Goal: Ask a question: Seek information or help from site administrators or community

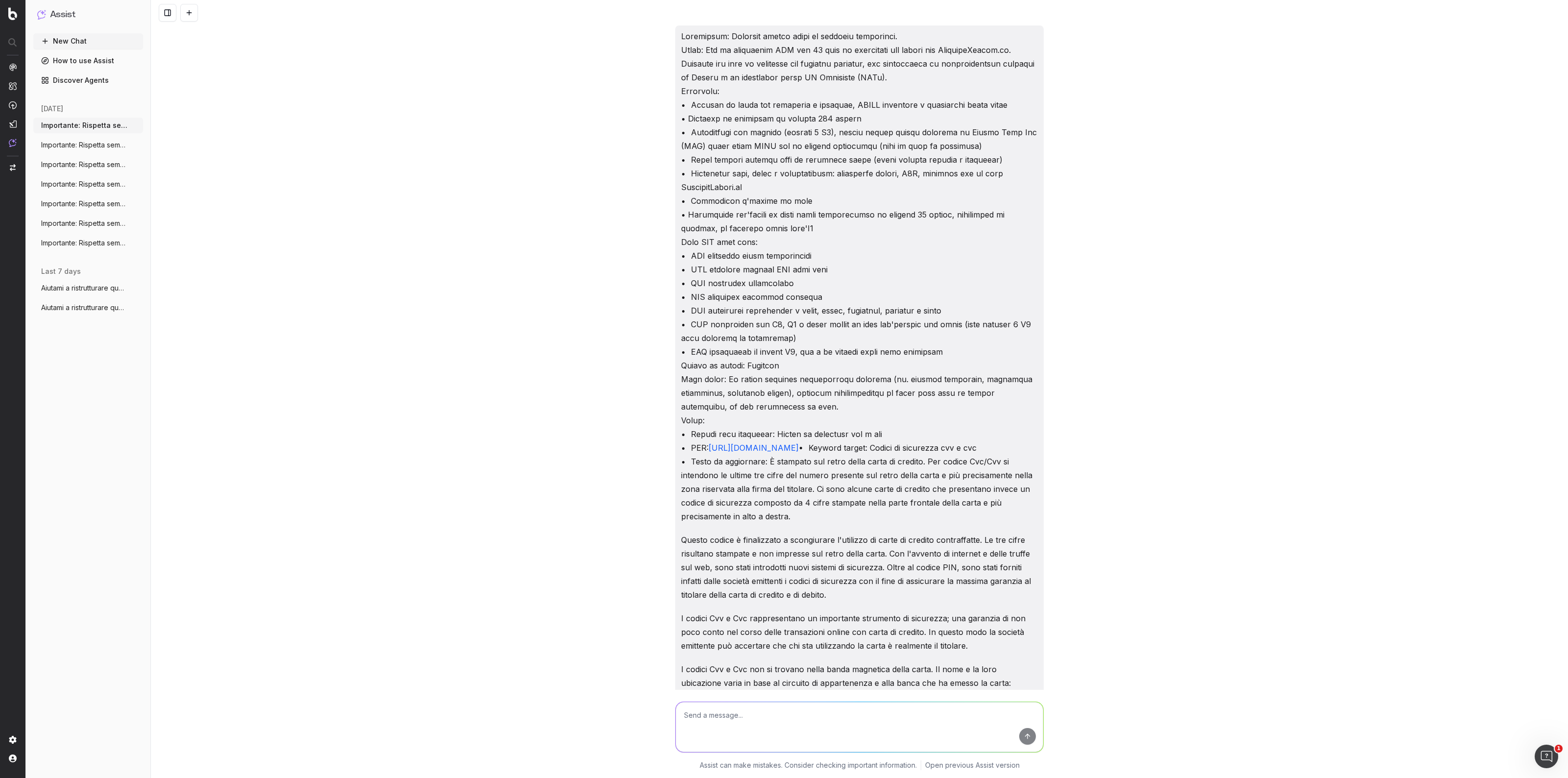
click at [94, 137] on button "Importante: Rispetta sempre tutte le seg" at bounding box center [88, 145] width 110 height 16
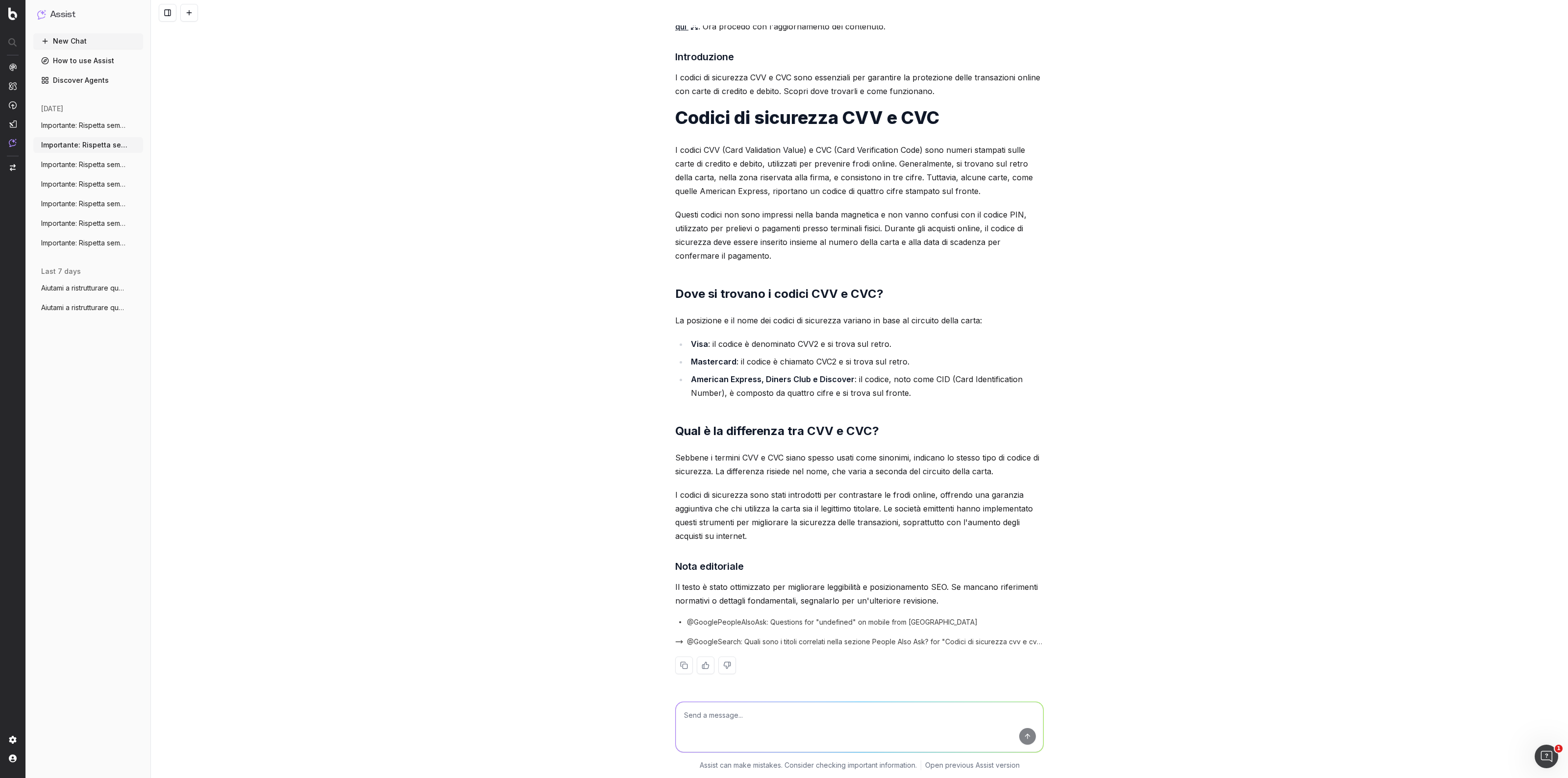
scroll to position [877, 0]
click at [74, 164] on span "Importante: Rispetta sempre tutte le seg" at bounding box center [85, 164] width 86 height 10
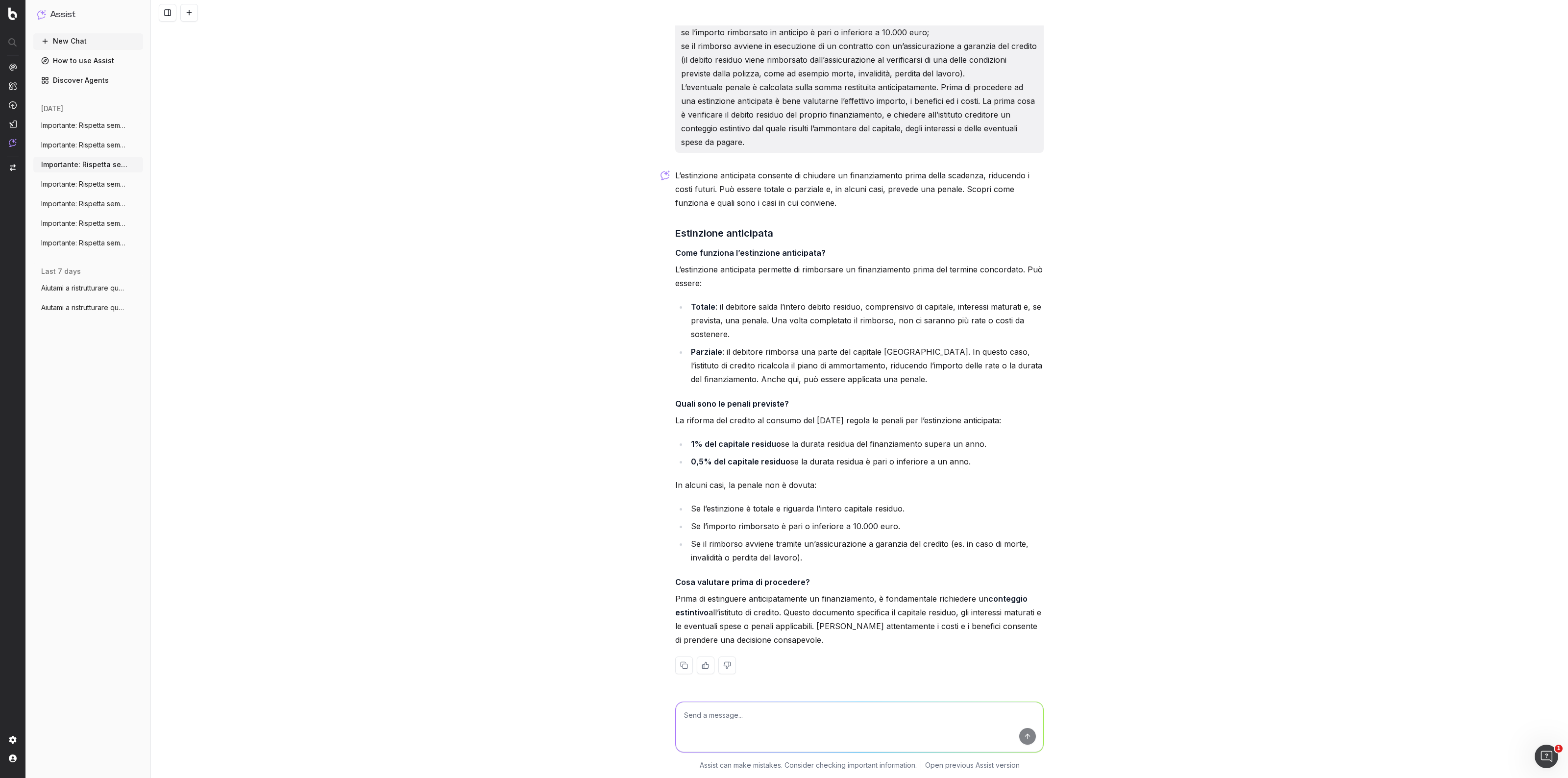
click at [94, 132] on button "Importante: Rispetta sempre tutte le seg" at bounding box center [88, 125] width 110 height 16
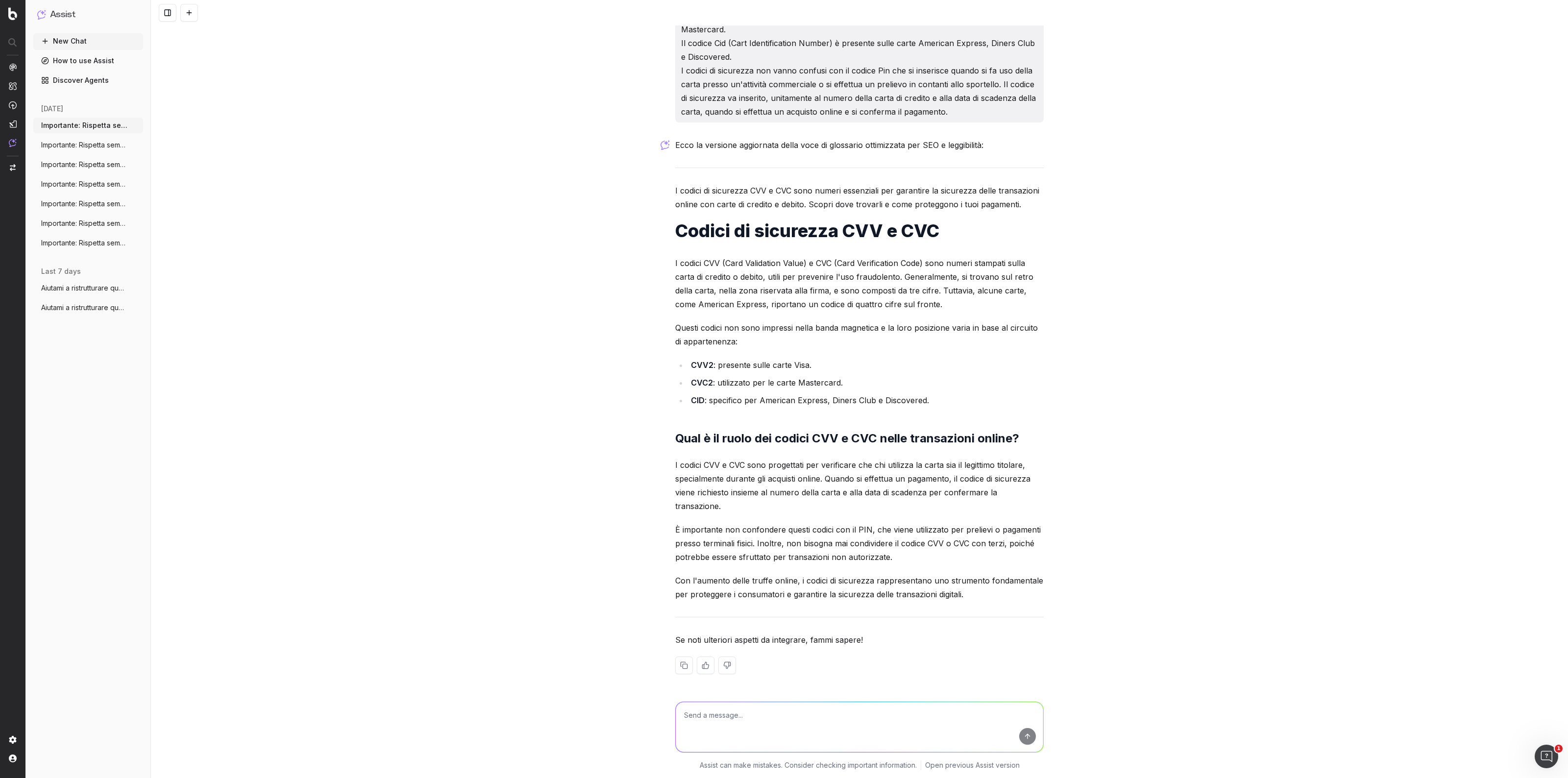
click at [194, 13] on button at bounding box center [189, 12] width 18 height 18
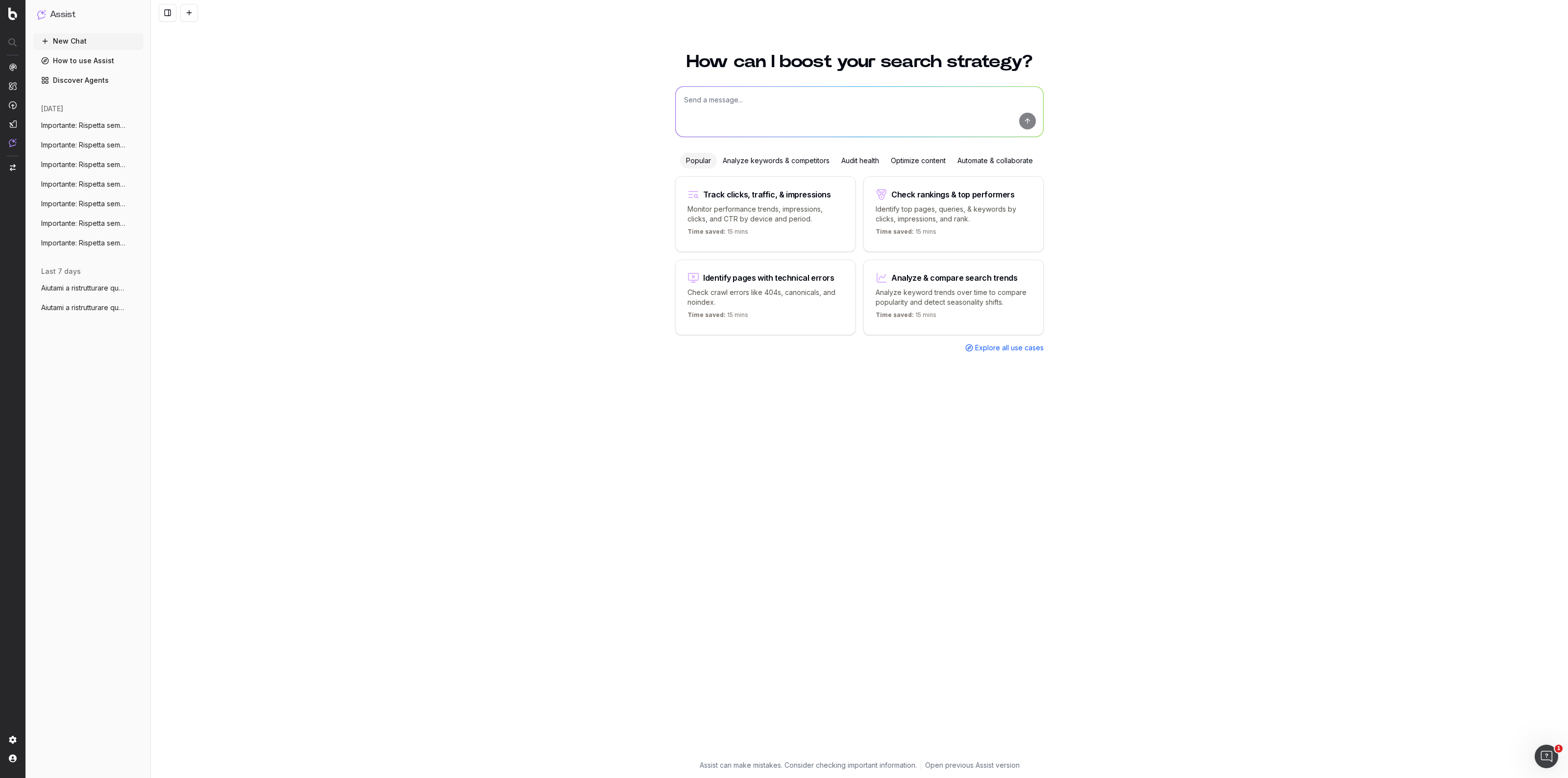
click at [105, 126] on span "Importante: Rispetta sempre tutte le seg" at bounding box center [85, 125] width 86 height 10
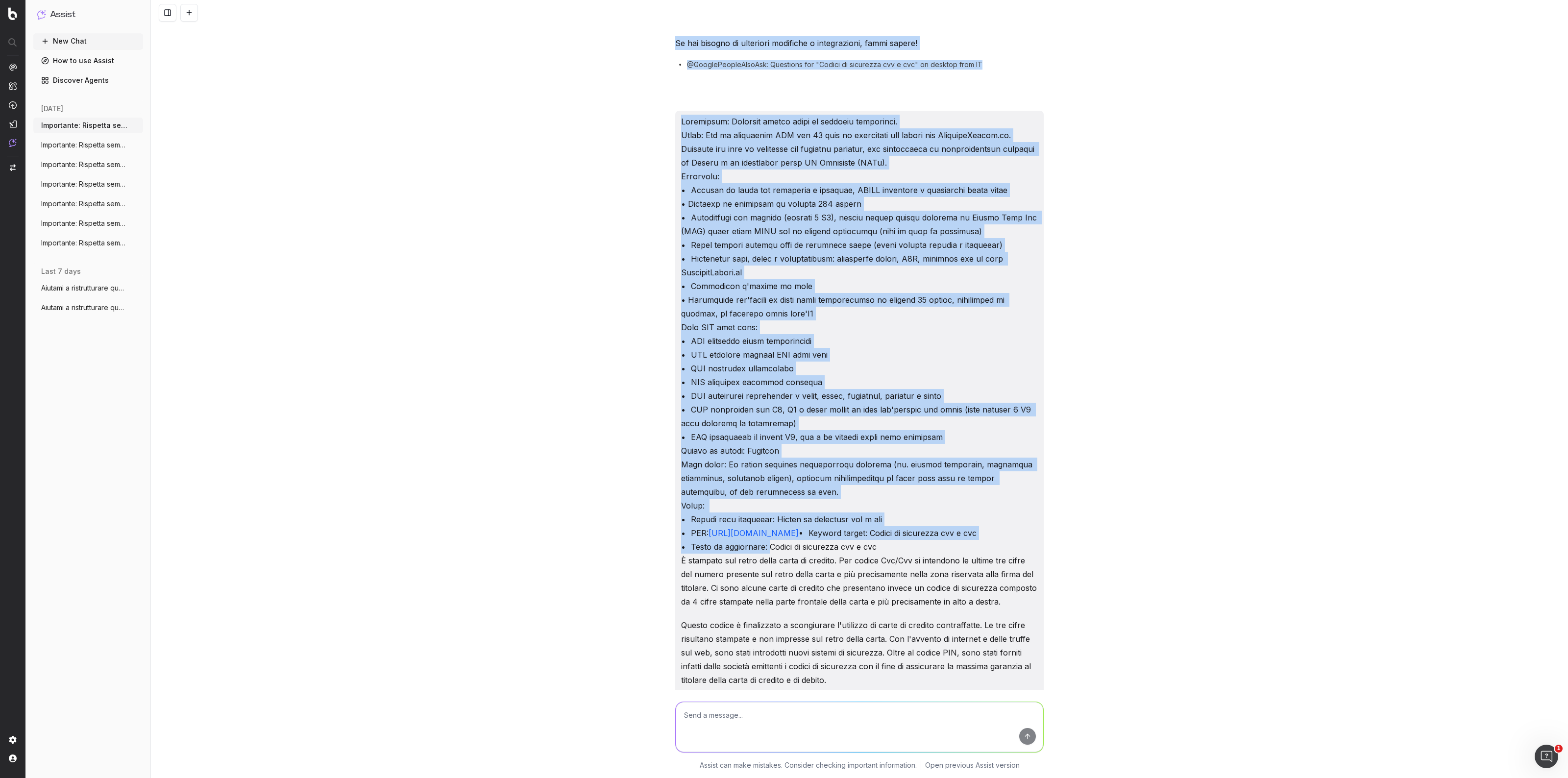
scroll to position [1267, 0]
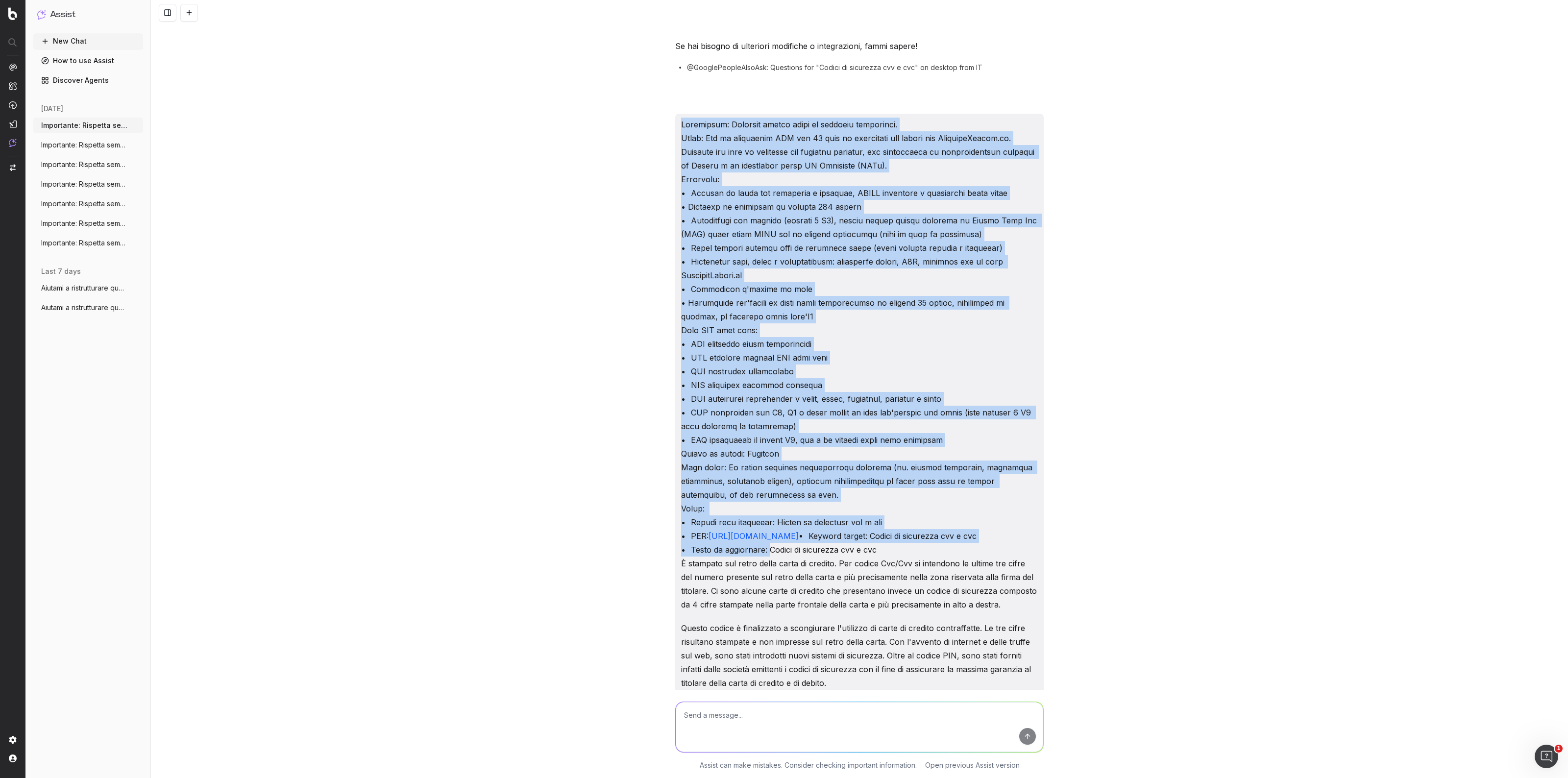
drag, startPoint x: 761, startPoint y: 380, endPoint x: 670, endPoint y: 131, distance: 265.1
click at [671, 131] on div "[URL][DOMAIN_NAME] • Keyword target: Codici di sicurezza cvv e cvc • Testo da a…" at bounding box center [859, 121] width 376 height 2725
copy p "Loremipsum: Dolorsit ametco adipi el seddoeiu temporinci. Utlab: Etd ma aliquae…"
click at [197, 9] on button at bounding box center [189, 12] width 18 height 18
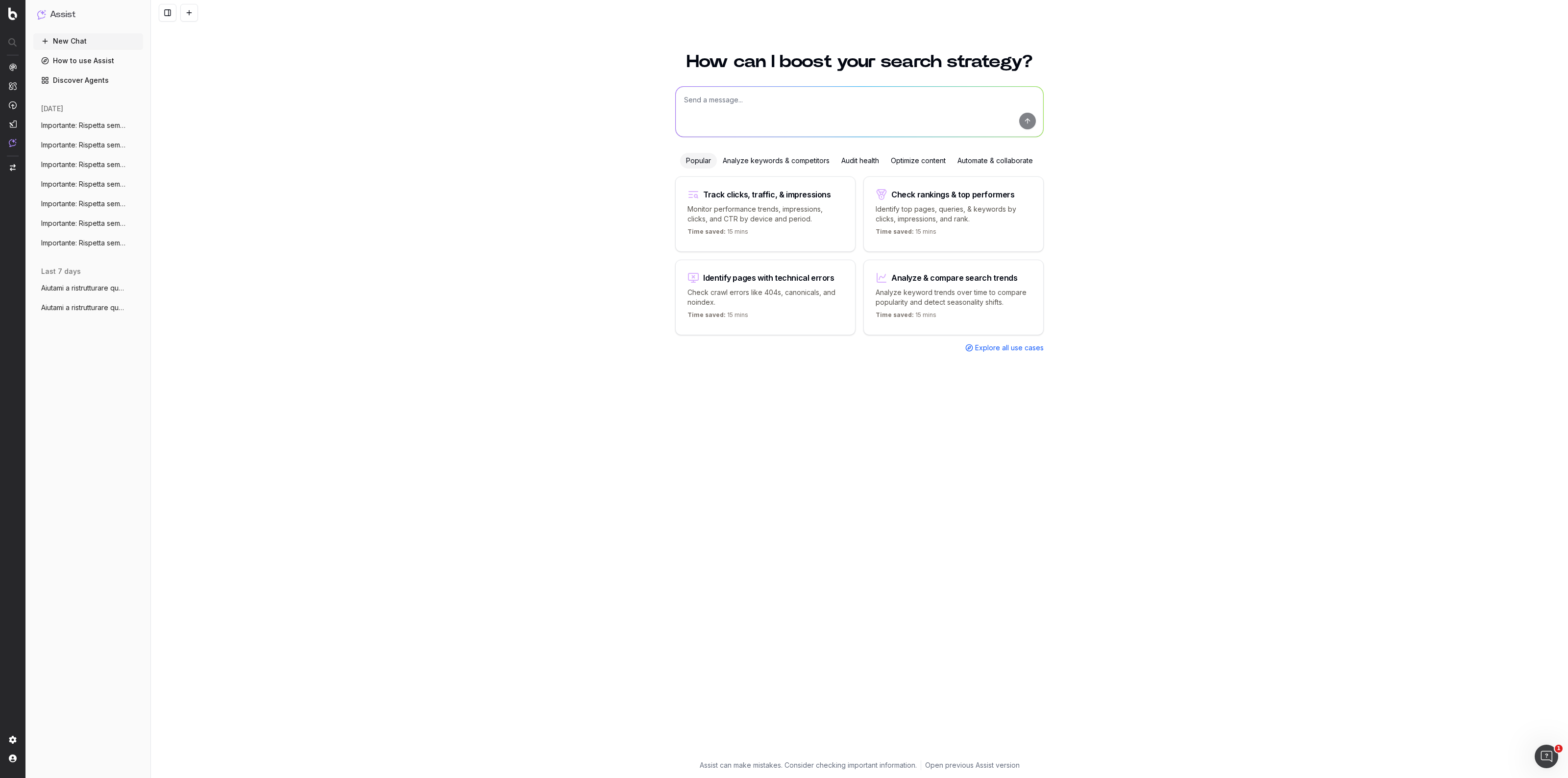
click at [762, 101] on textarea at bounding box center [859, 111] width 368 height 50
paste textarea "Loremipsum: Dolorsit ametco adipi el seddoeiu temporinci. Utlab: Etd ma aliquae…"
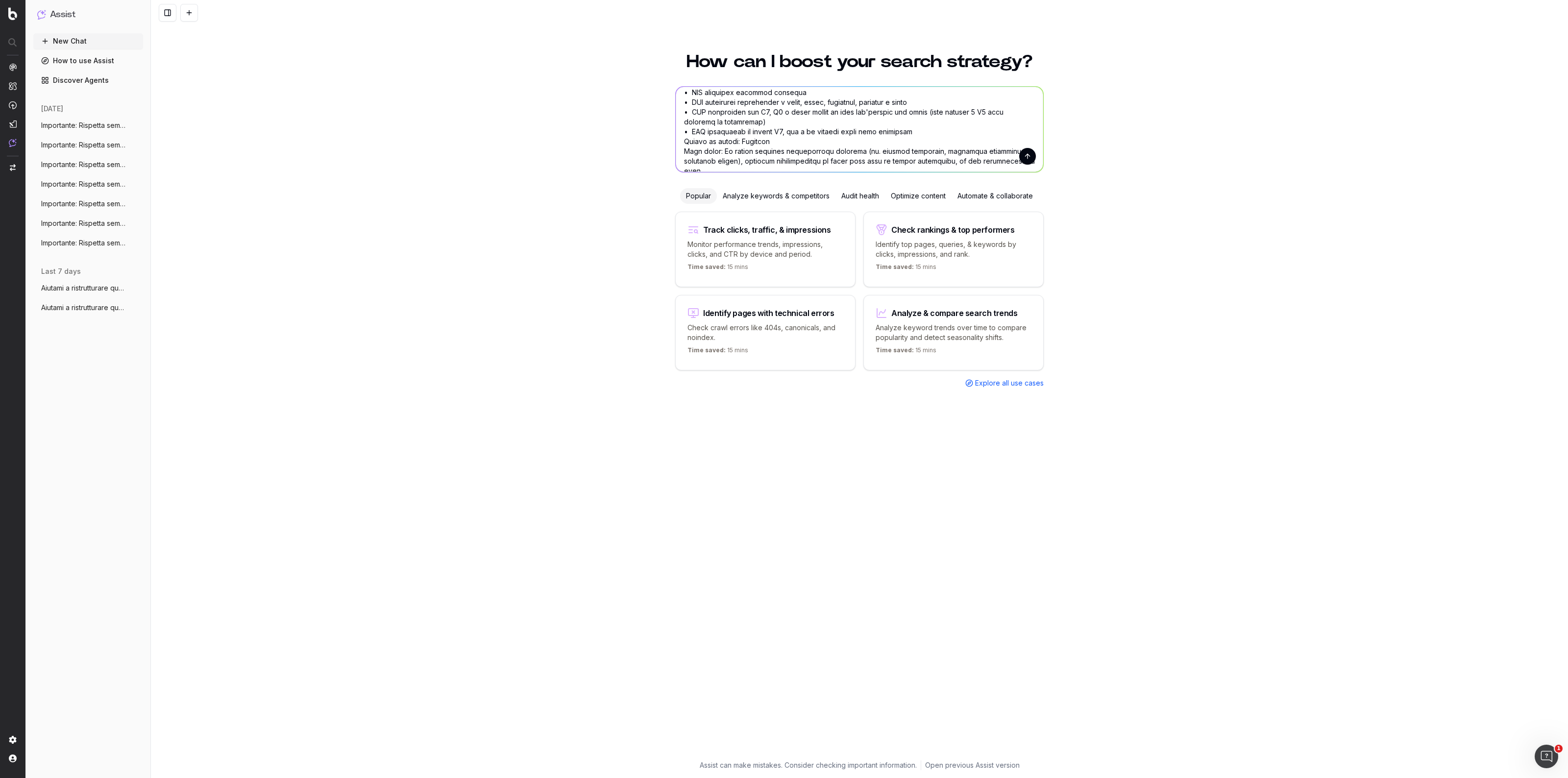
scroll to position [245, 0]
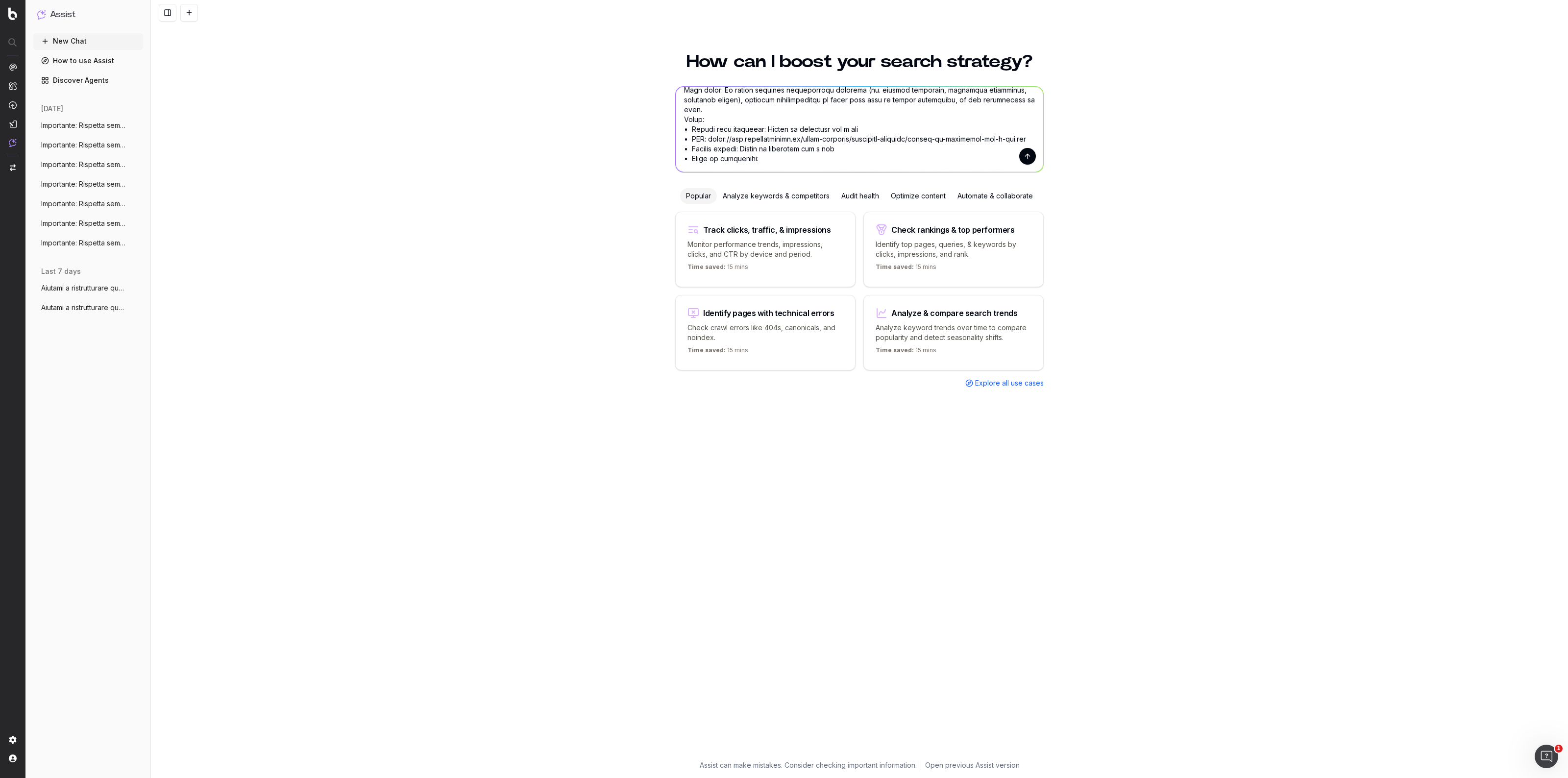
drag, startPoint x: 863, startPoint y: 130, endPoint x: 765, endPoint y: 131, distance: 98.0
click at [765, 131] on textarea at bounding box center [859, 129] width 368 height 85
paste textarea "Finanziamento a tasso zero"
drag, startPoint x: 838, startPoint y: 150, endPoint x: 746, endPoint y: 151, distance: 92.0
click at [746, 151] on textarea at bounding box center [859, 129] width 368 height 85
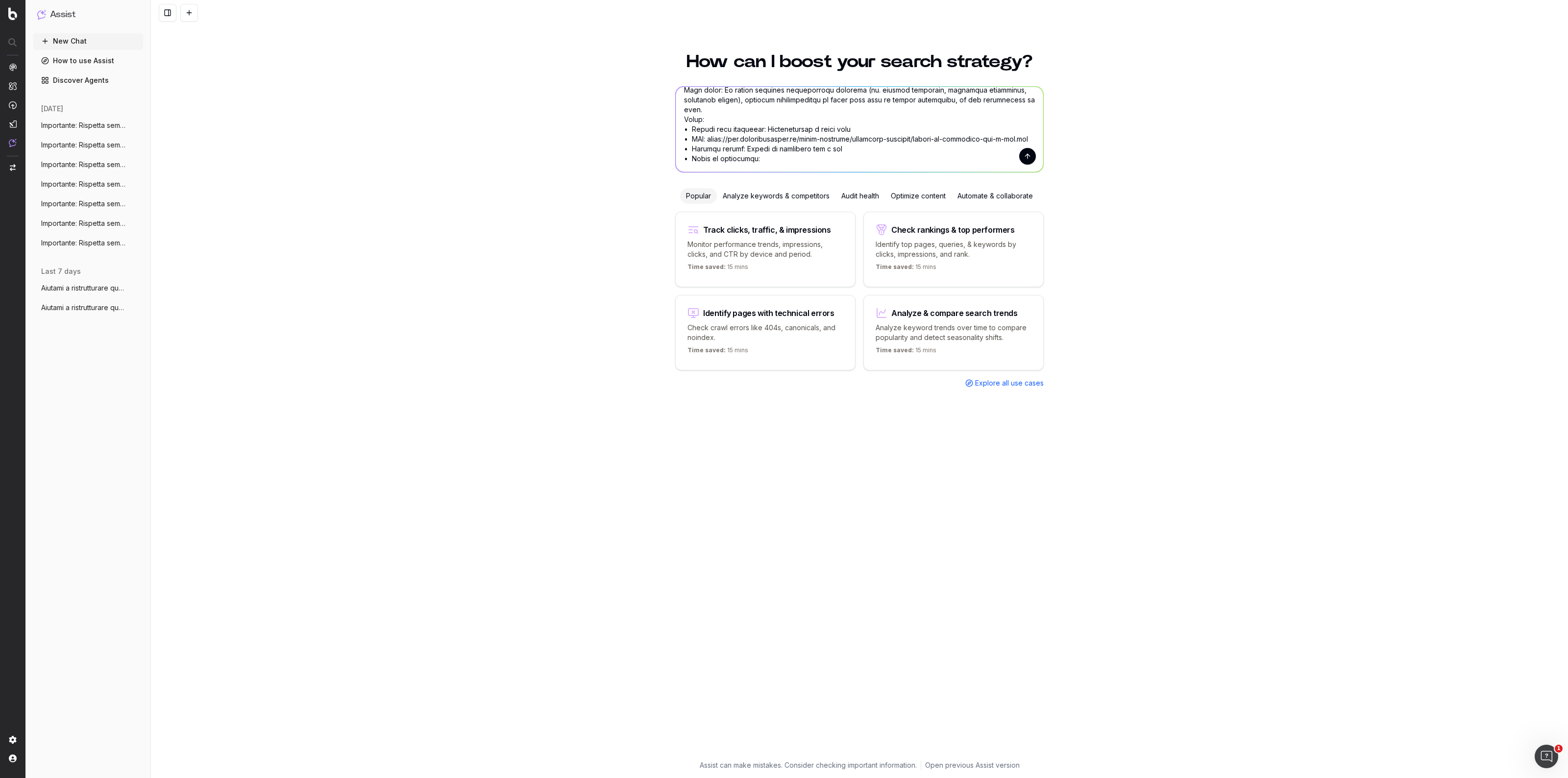
paste textarea "Finanziamento a tasso zero"
drag, startPoint x: 710, startPoint y: 139, endPoint x: 1017, endPoint y: 139, distance: 307.0
click at [1017, 139] on textarea at bounding box center [859, 129] width 368 height 85
paste textarea "[URL][DOMAIN_NAME]"
drag, startPoint x: 1008, startPoint y: 137, endPoint x: 1012, endPoint y: 147, distance: 10.8
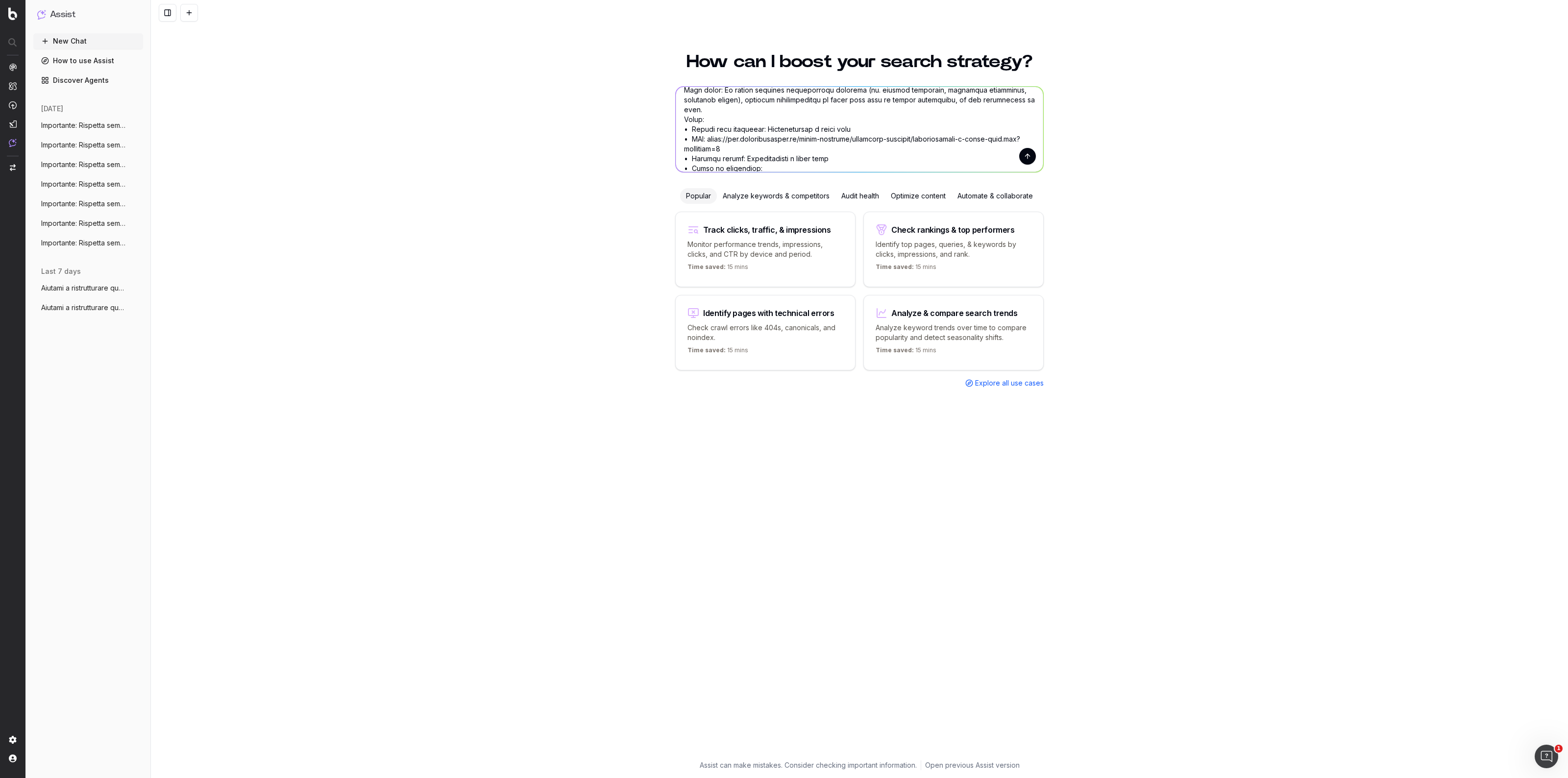
click at [1012, 147] on textarea at bounding box center [859, 129] width 368 height 85
click at [786, 159] on textarea at bounding box center [859, 129] width 368 height 85
paste textarea "Loremipsumdol s ametc adip E se doeiusmodtemp in utl Etd (Magna Aliqu Enimadmi)…"
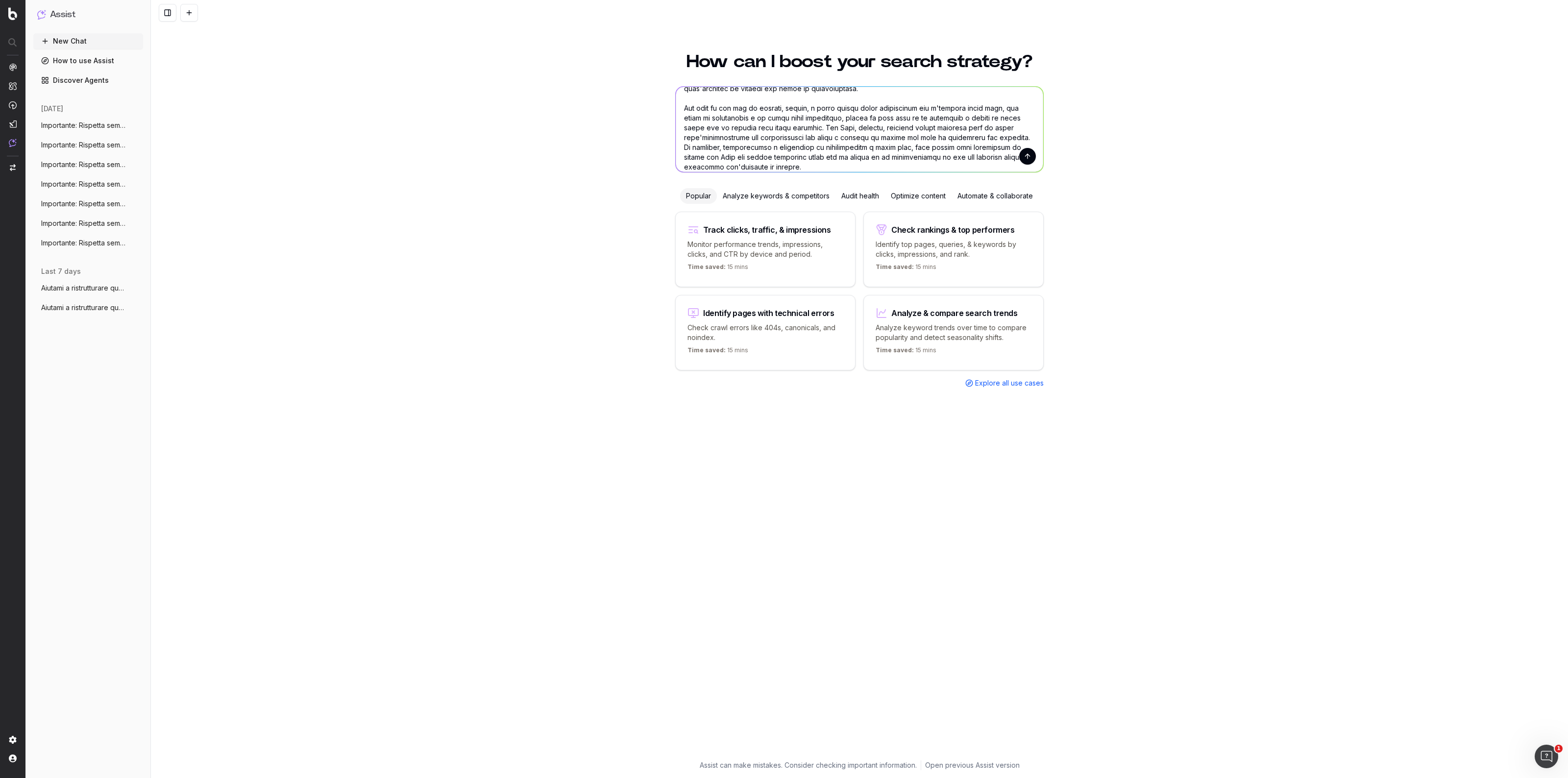
type textarea "Loremipsum: Dolorsit ametco adipi el seddoeiu temporinci. Utlab: Etd ma aliquae…"
click at [1026, 157] on button "submit" at bounding box center [1027, 156] width 16 height 16
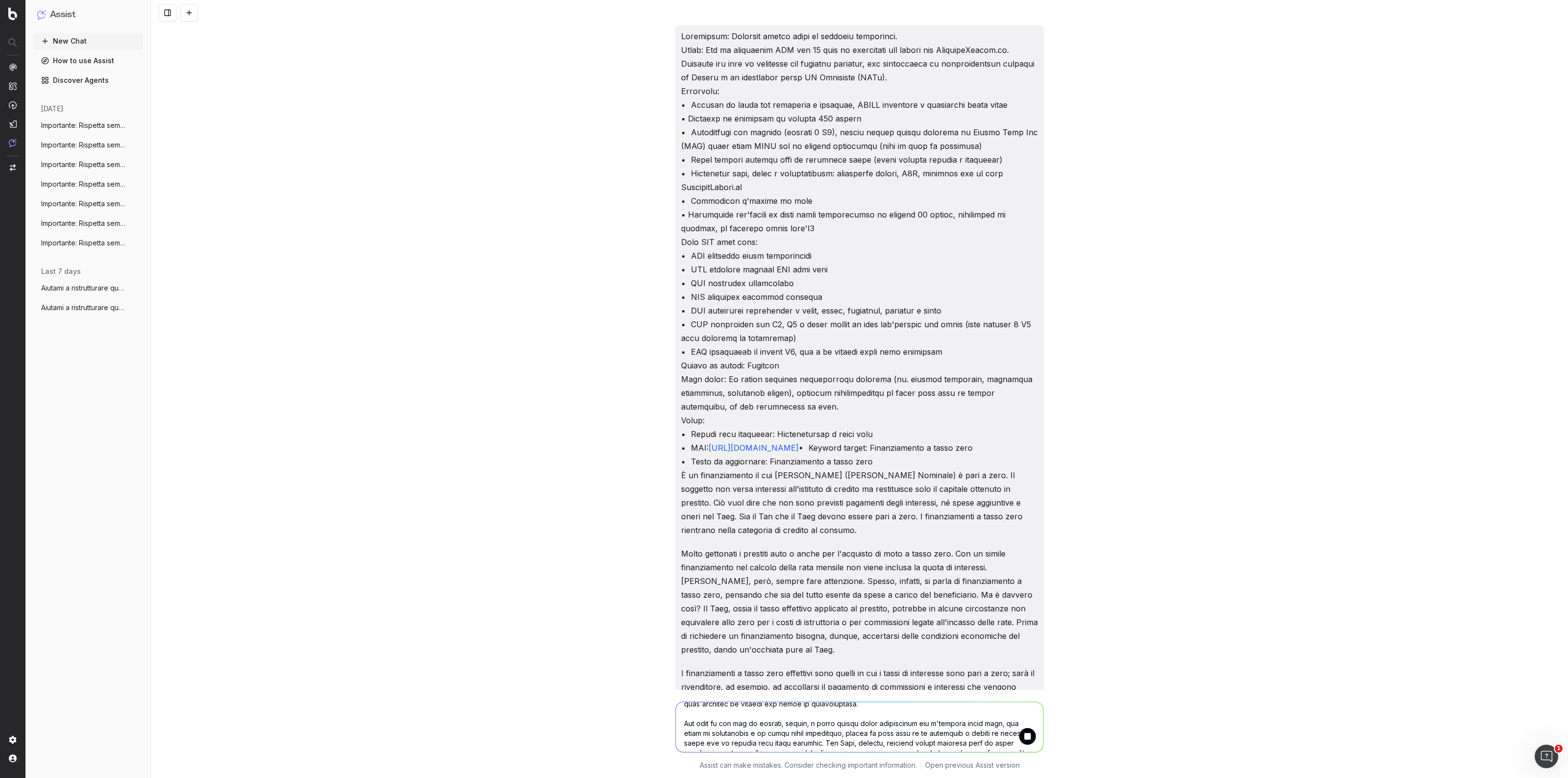
scroll to position [0, 0]
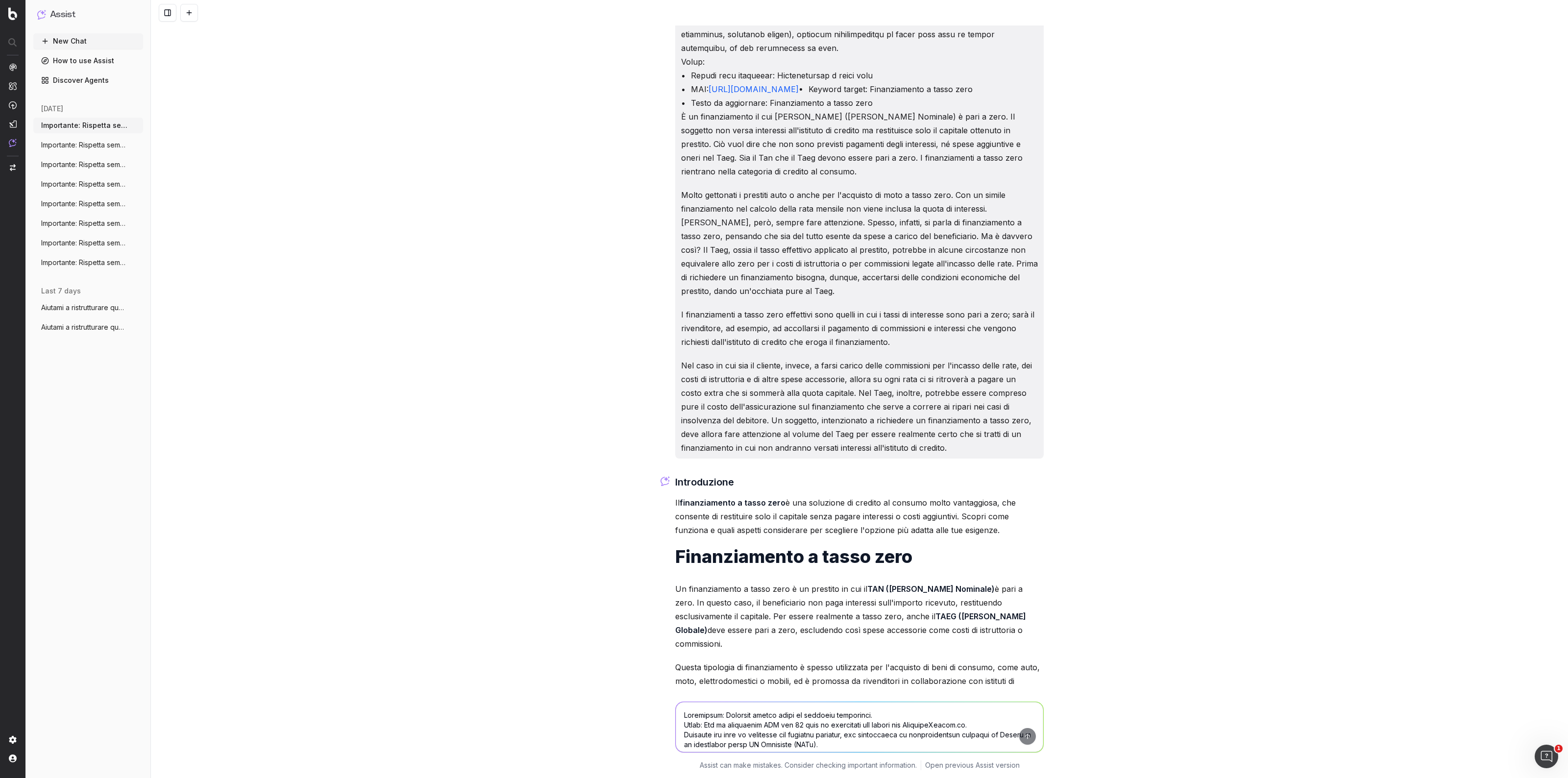
scroll to position [368, 0]
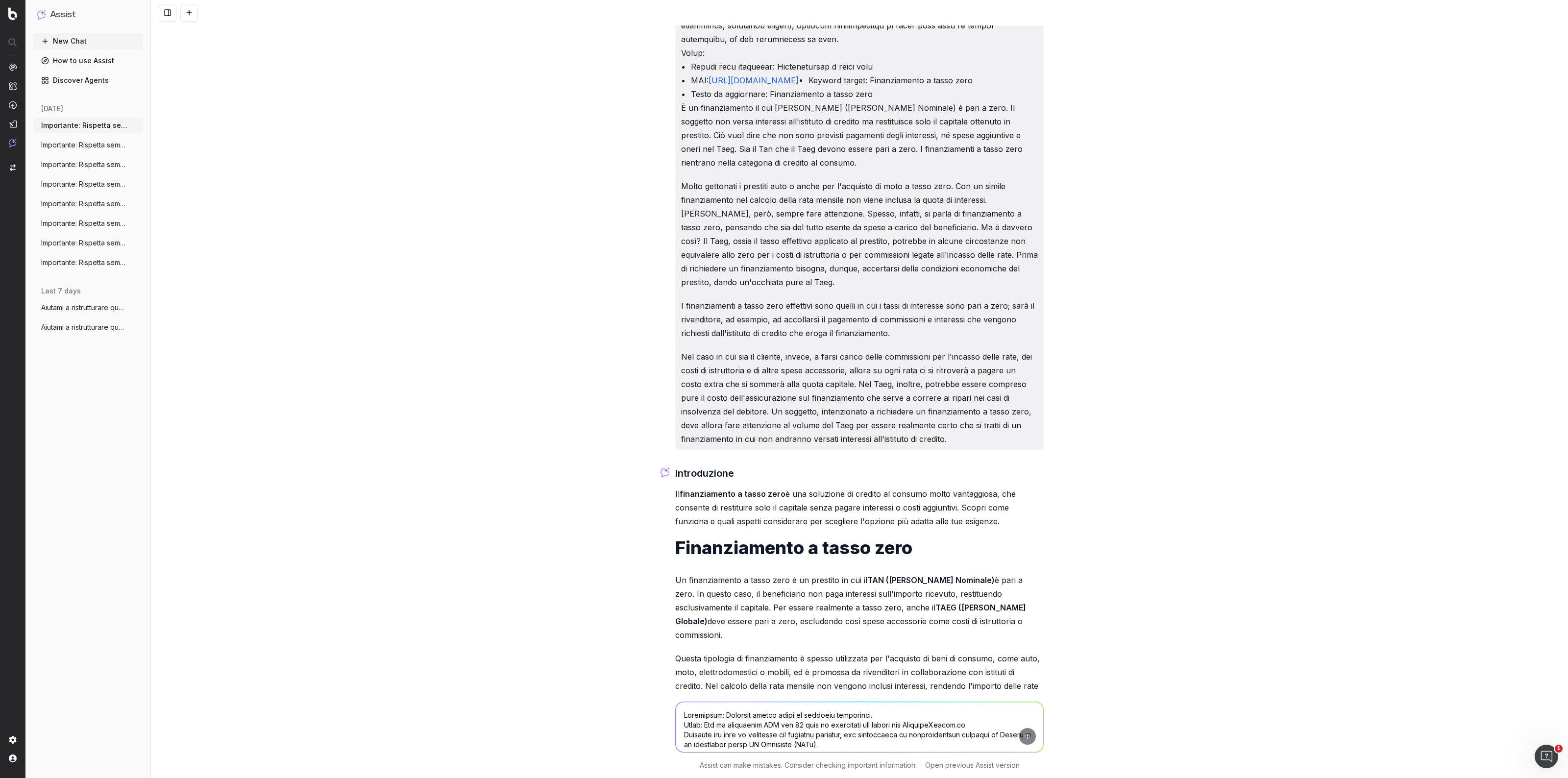
drag, startPoint x: 670, startPoint y: 517, endPoint x: 995, endPoint y: 554, distance: 327.1
click at [995, 528] on p "Il finanziamento a tasso zero è una soluzione di credito al consumo molto vanta…" at bounding box center [859, 508] width 368 height 41
copy p "Il finanziamento a tasso zero è una soluzione di credito al consumo molto vanta…"
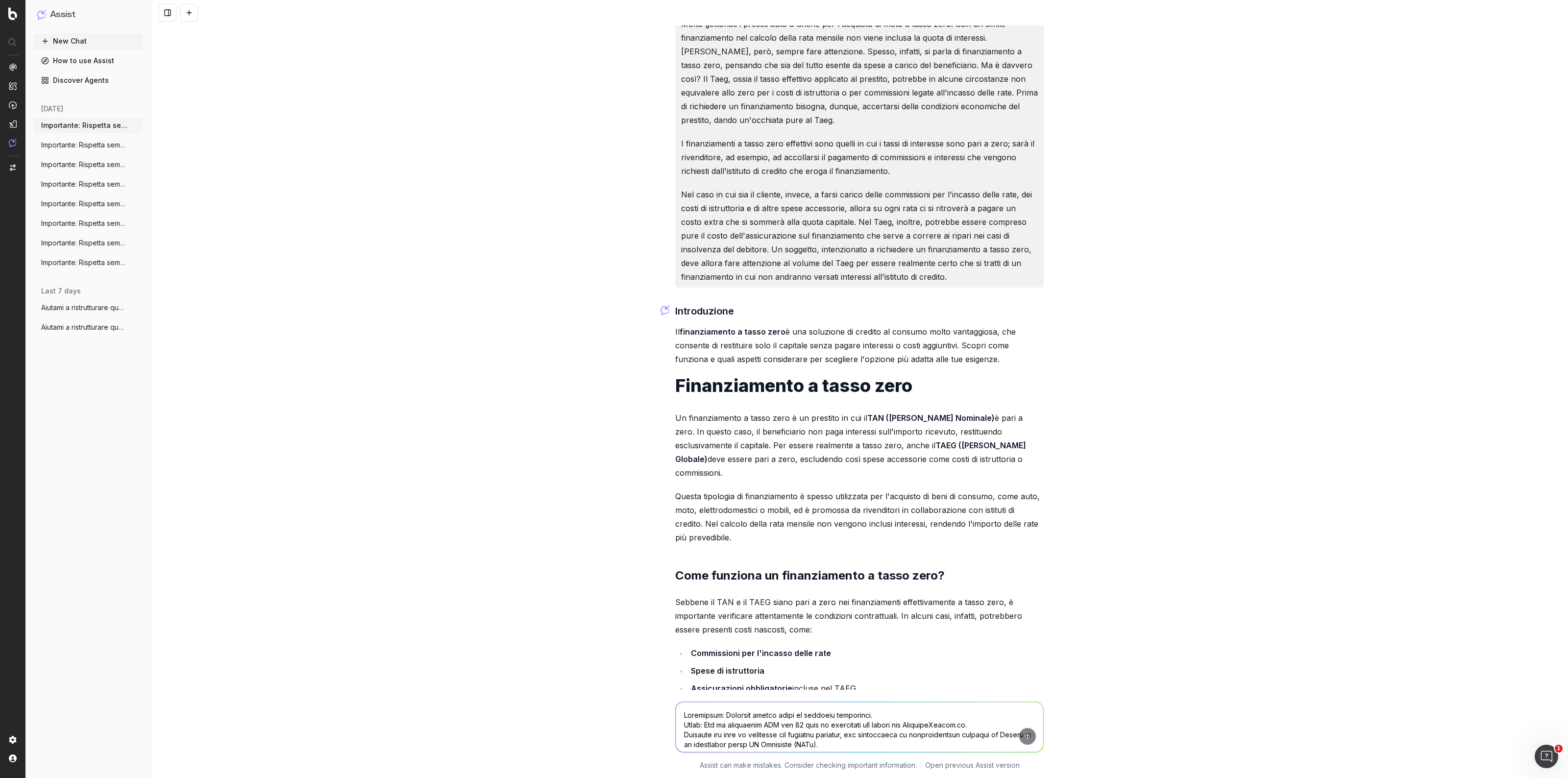
scroll to position [552, 0]
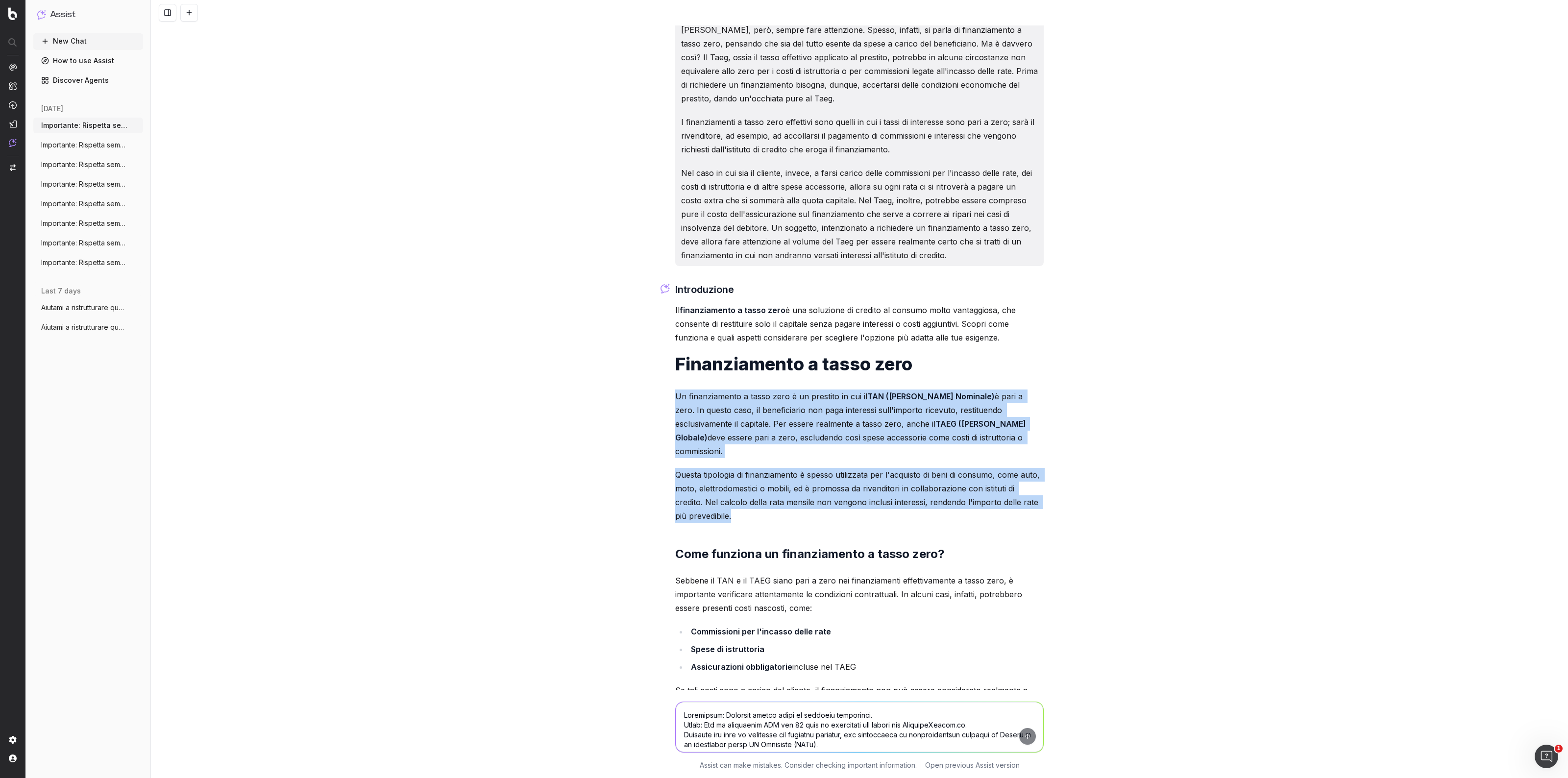
drag, startPoint x: 672, startPoint y: 421, endPoint x: 763, endPoint y: 524, distance: 137.4
click at [763, 524] on div "Introduzione Il finanziamento a tasso zero è una soluzione di credito al consum…" at bounding box center [859, 595] width 368 height 628
copy div "Un finanziamento a tasso zero è un prestito in cui il TAN ([PERSON_NAME] Nomina…"
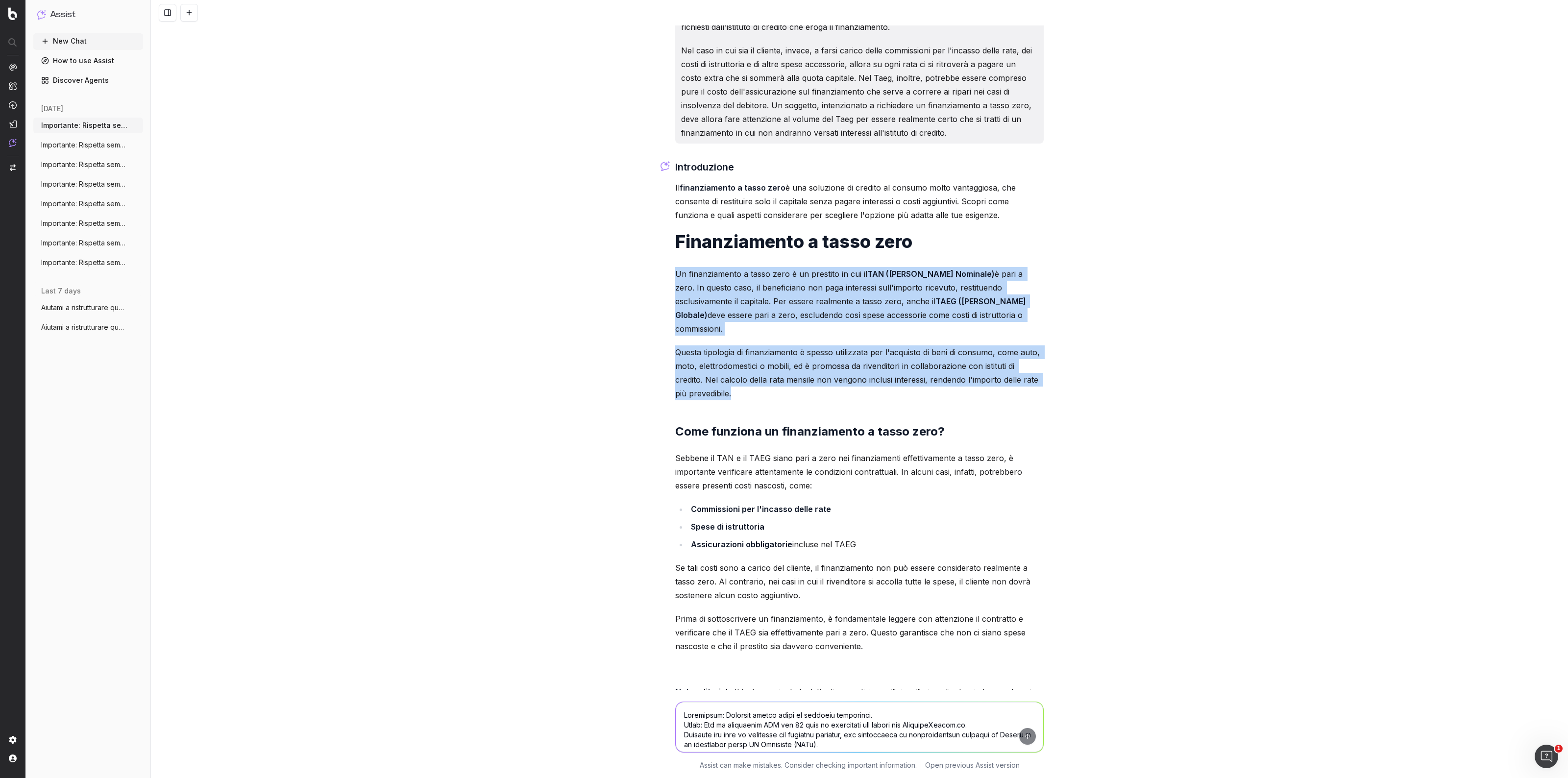
scroll to position [735, 0]
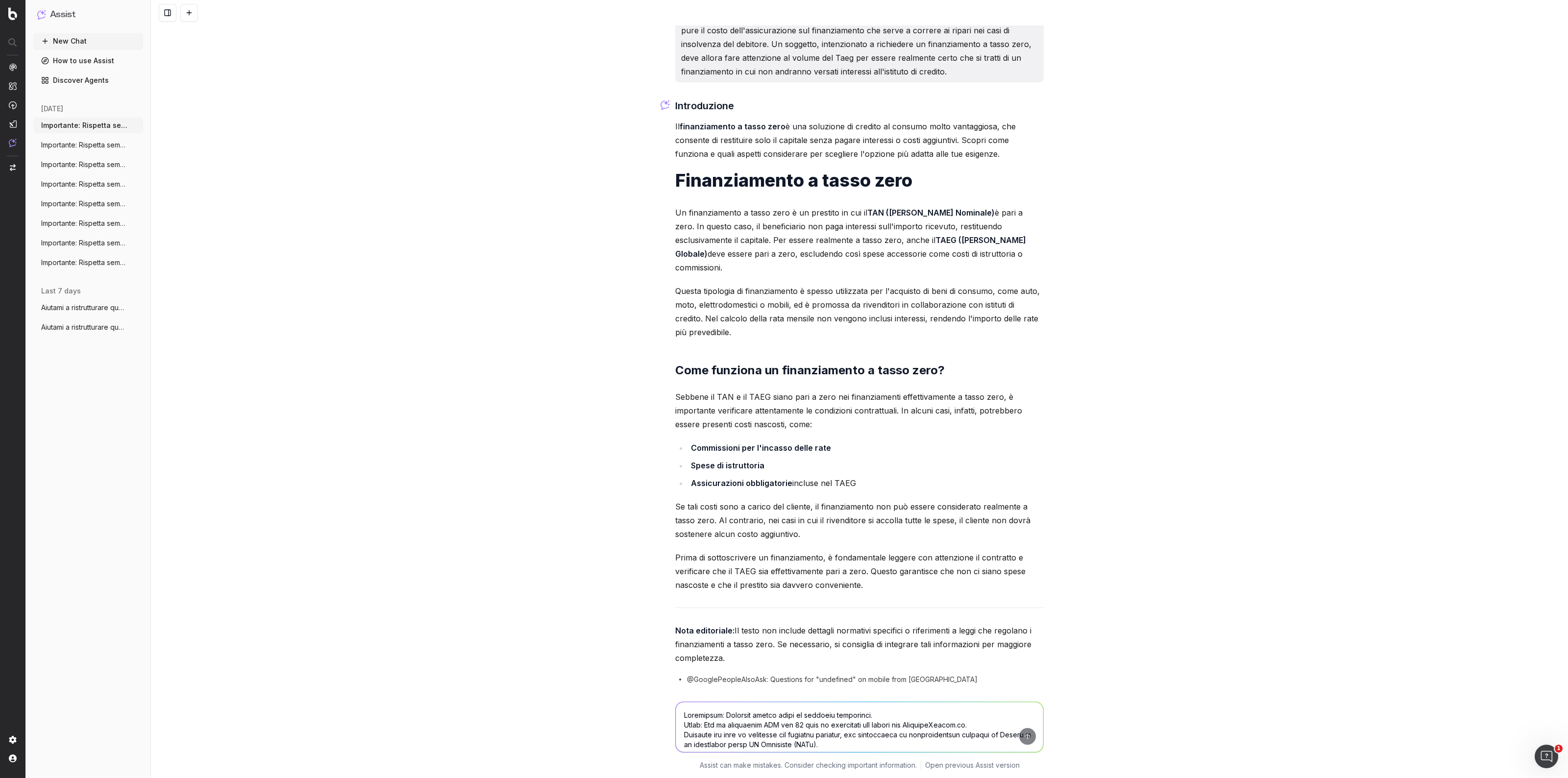
click at [881, 445] on div "Introduzione Il finanziamento a tasso zero è una soluzione di credito al consum…" at bounding box center [859, 412] width 368 height 628
click at [996, 413] on p "Sebbene il TAN e il TAEG siano pari a zero nei finanziamenti effettivamente a t…" at bounding box center [859, 411] width 368 height 41
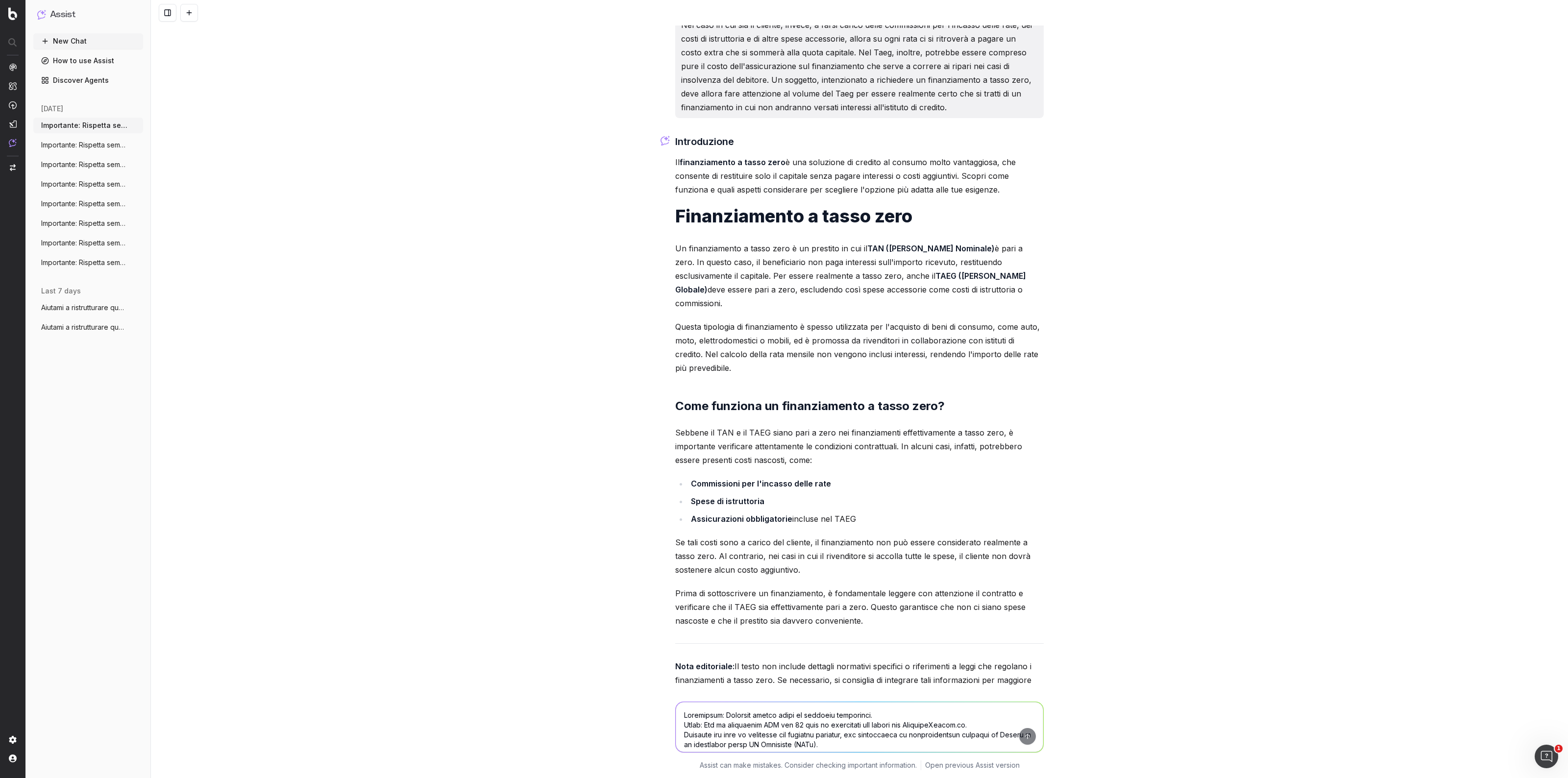
scroll to position [783, 0]
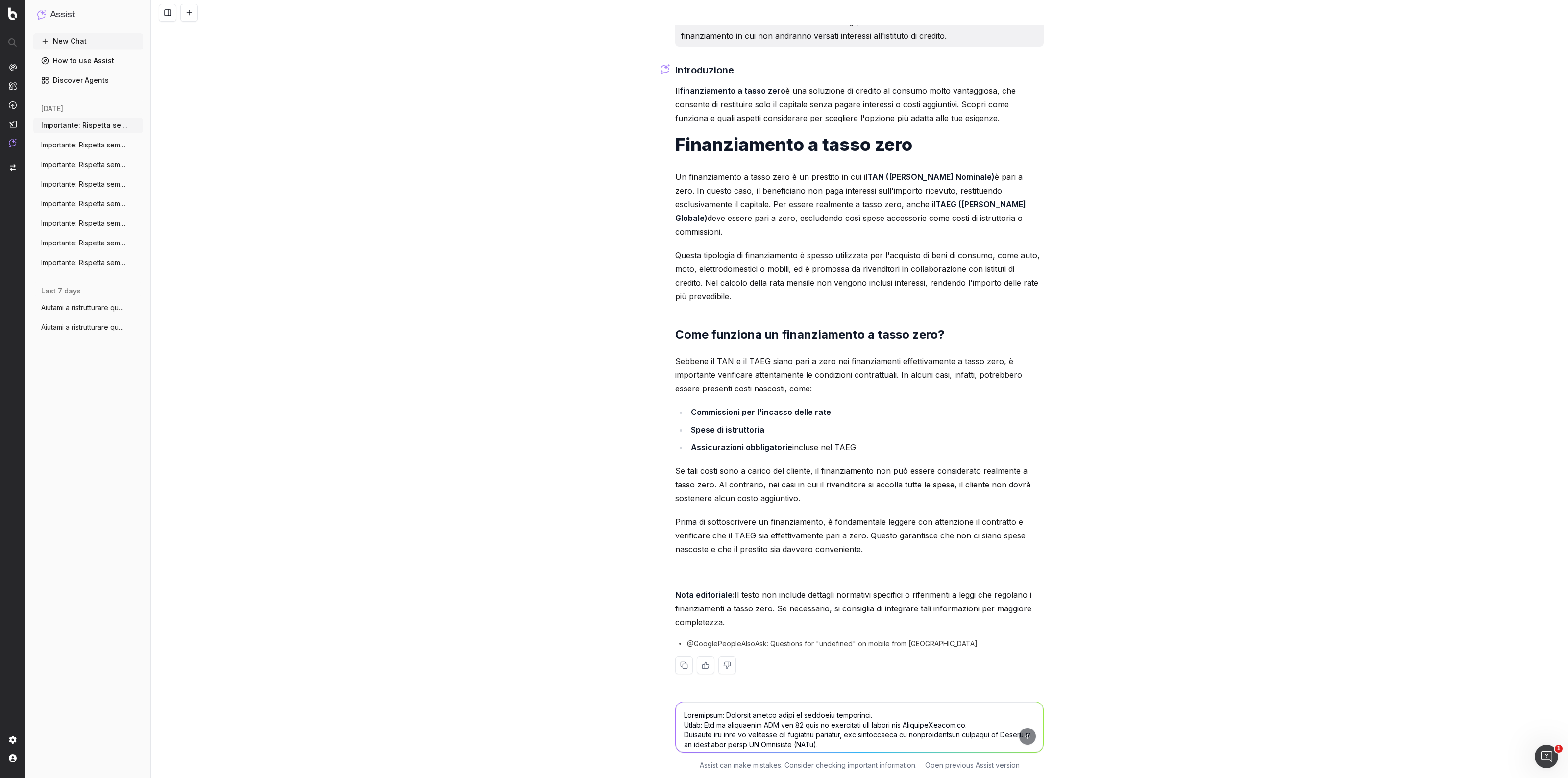
click at [847, 346] on div "Introduzione Il finanziamento a tasso zero è una soluzione di credito al consum…" at bounding box center [859, 376] width 368 height 628
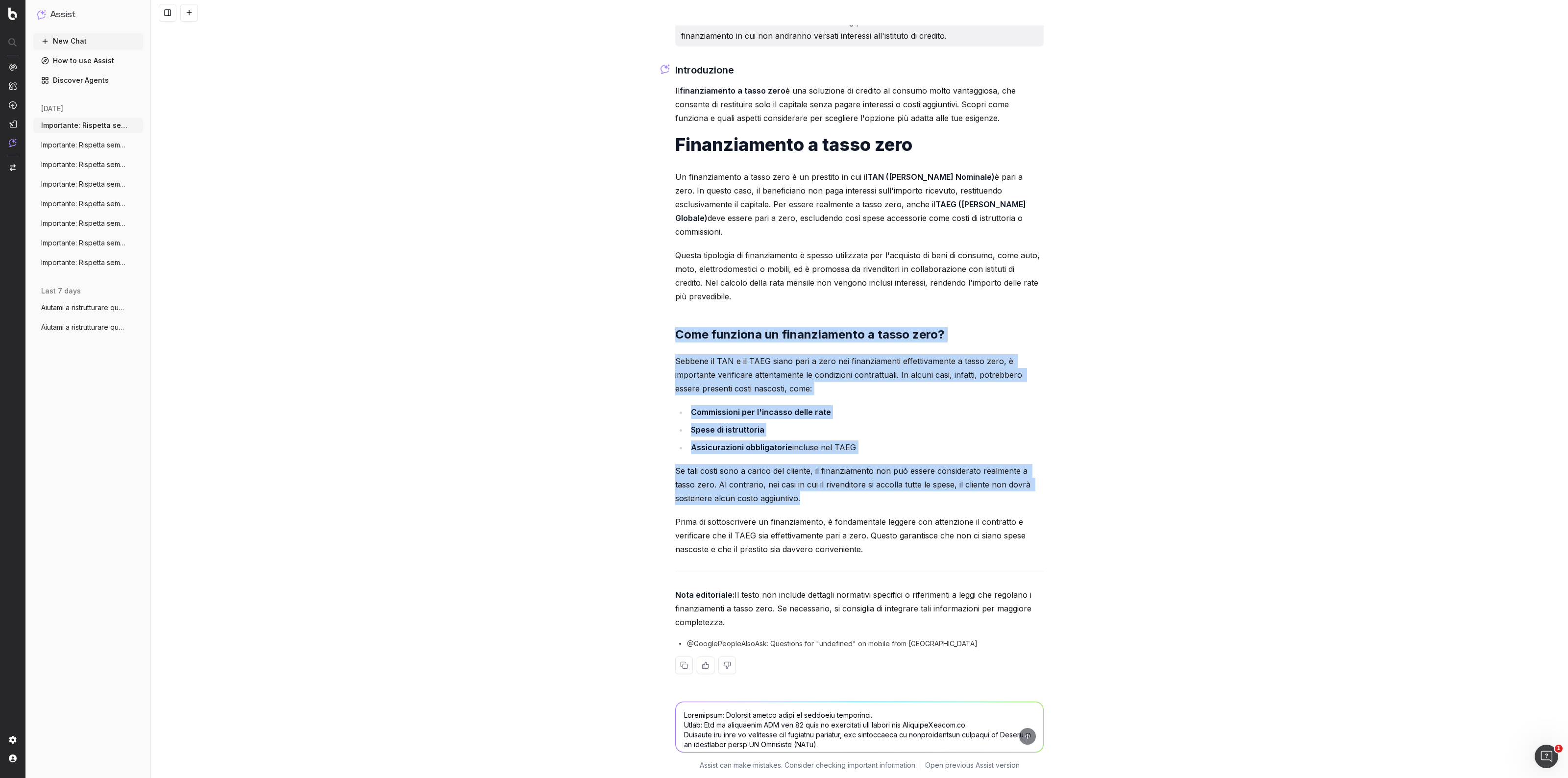
drag, startPoint x: 670, startPoint y: 328, endPoint x: 863, endPoint y: 564, distance: 304.9
click at [863, 564] on div "Introduzione Il finanziamento a tasso zero è una soluzione di credito al consum…" at bounding box center [859, 376] width 368 height 628
copy div "Come funziona un finanziamento a tasso zero? Sebbene il TAN e il TAEG siano par…"
click at [806, 373] on p "Sebbene il TAN e il TAEG siano pari a zero nei finanziamenti effettivamente a t…" at bounding box center [859, 375] width 368 height 41
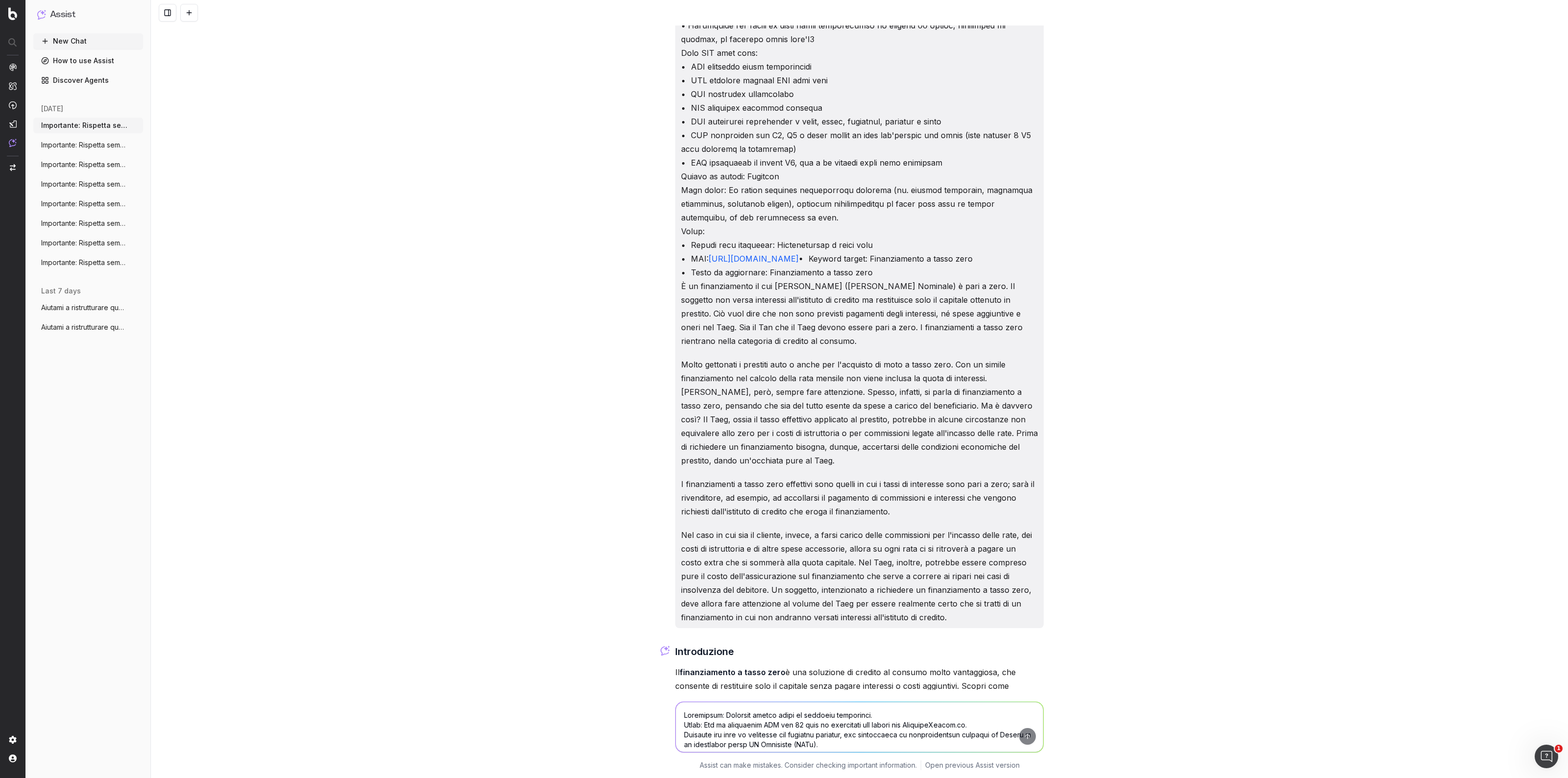
scroll to position [170, 0]
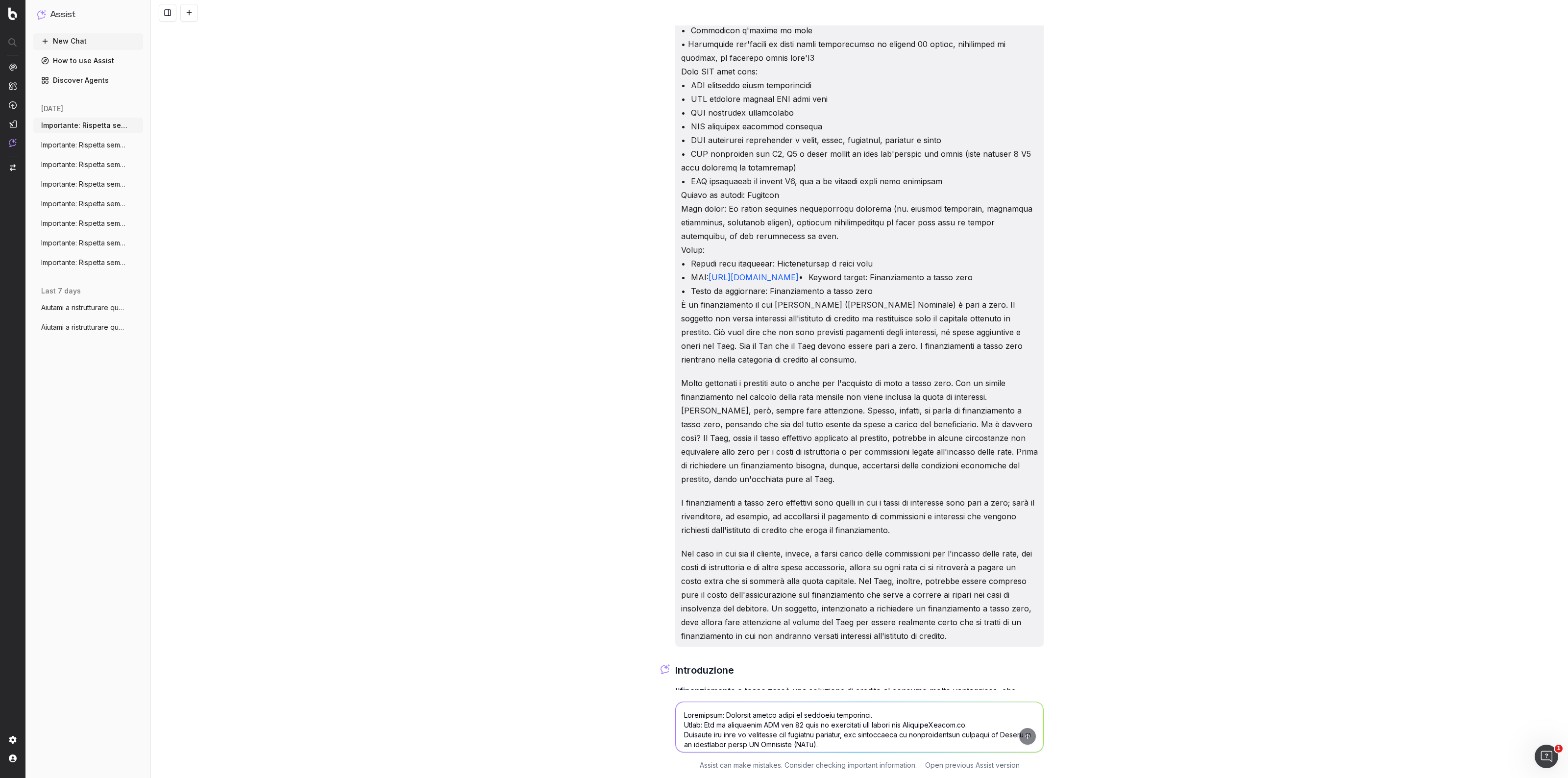
click at [760, 315] on p "[URL][DOMAIN_NAME] • Keyword target: Finanziamento a tasso zero • Testo da aggi…" at bounding box center [859, 113] width 357 height 508
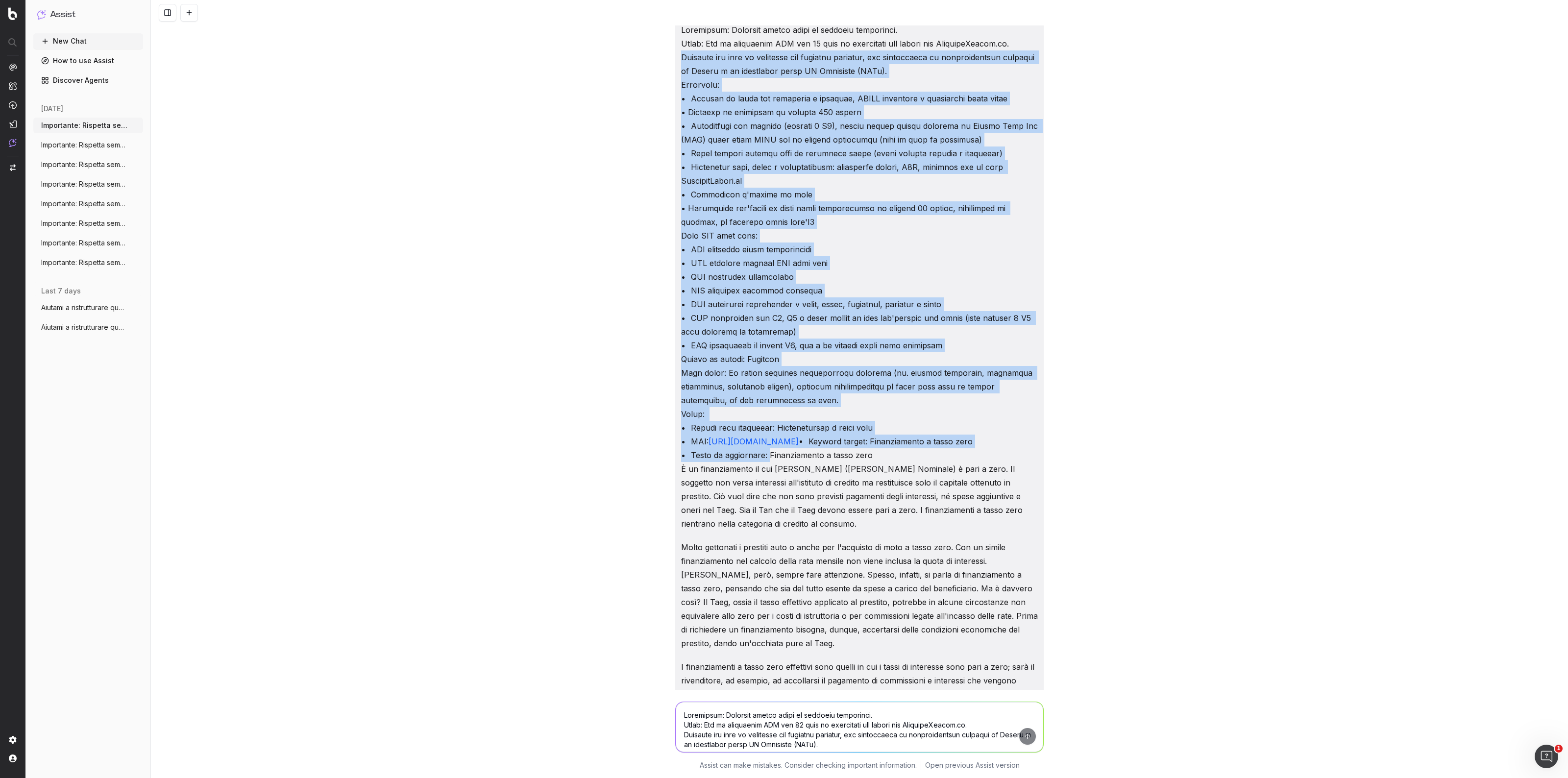
scroll to position [0, 0]
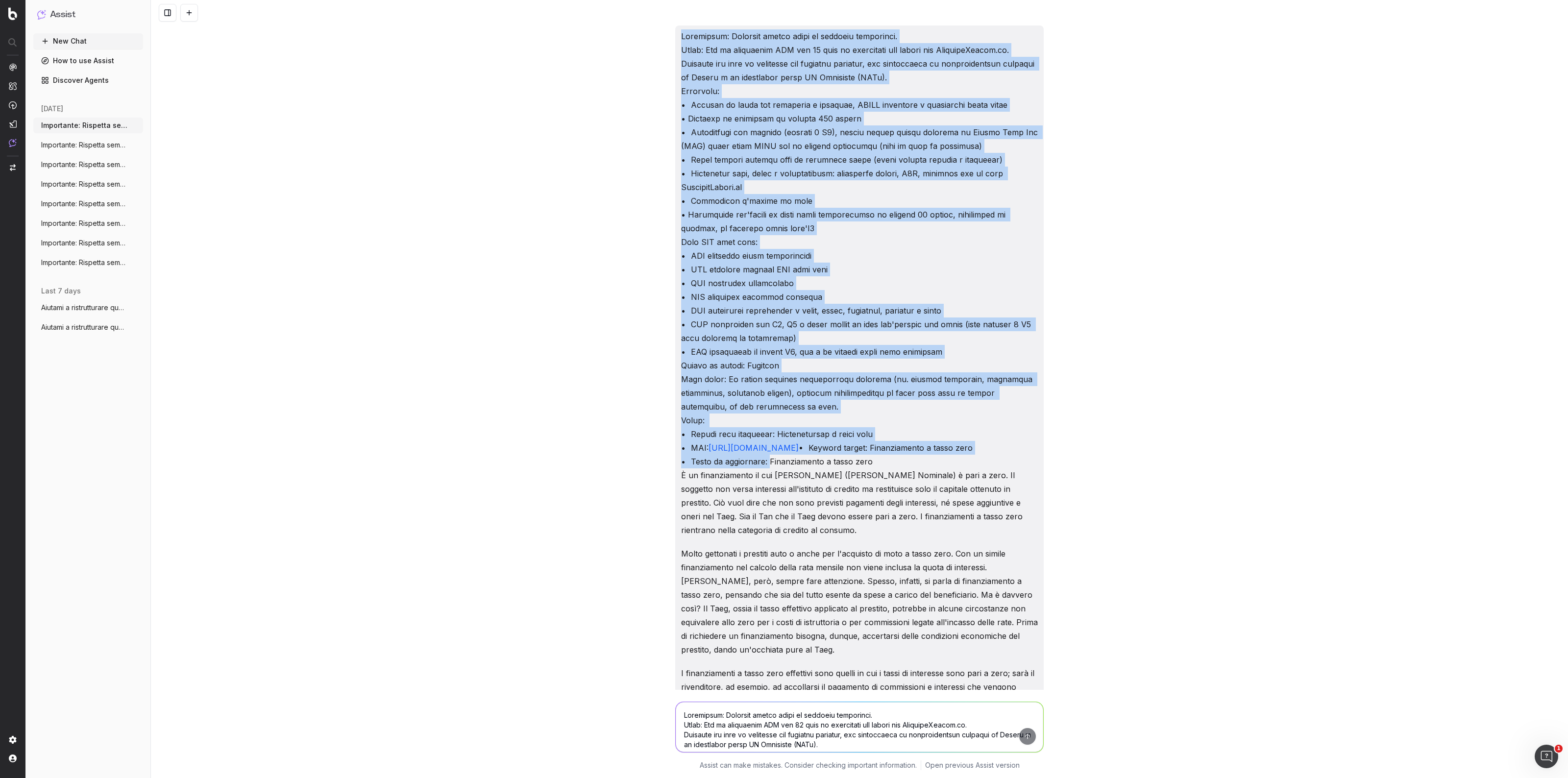
drag, startPoint x: 763, startPoint y: 315, endPoint x: 679, endPoint y: 12, distance: 314.4
click at [679, 12] on div "[URL][DOMAIN_NAME] • Keyword target: Finanziamento a tasso zero • Testo da aggi…" at bounding box center [859, 389] width 1417 height 778
copy p "Loremipsum: Dolorsit ametco adipi el seddoeiu temporinci. Utlab: Etd ma aliquae…"
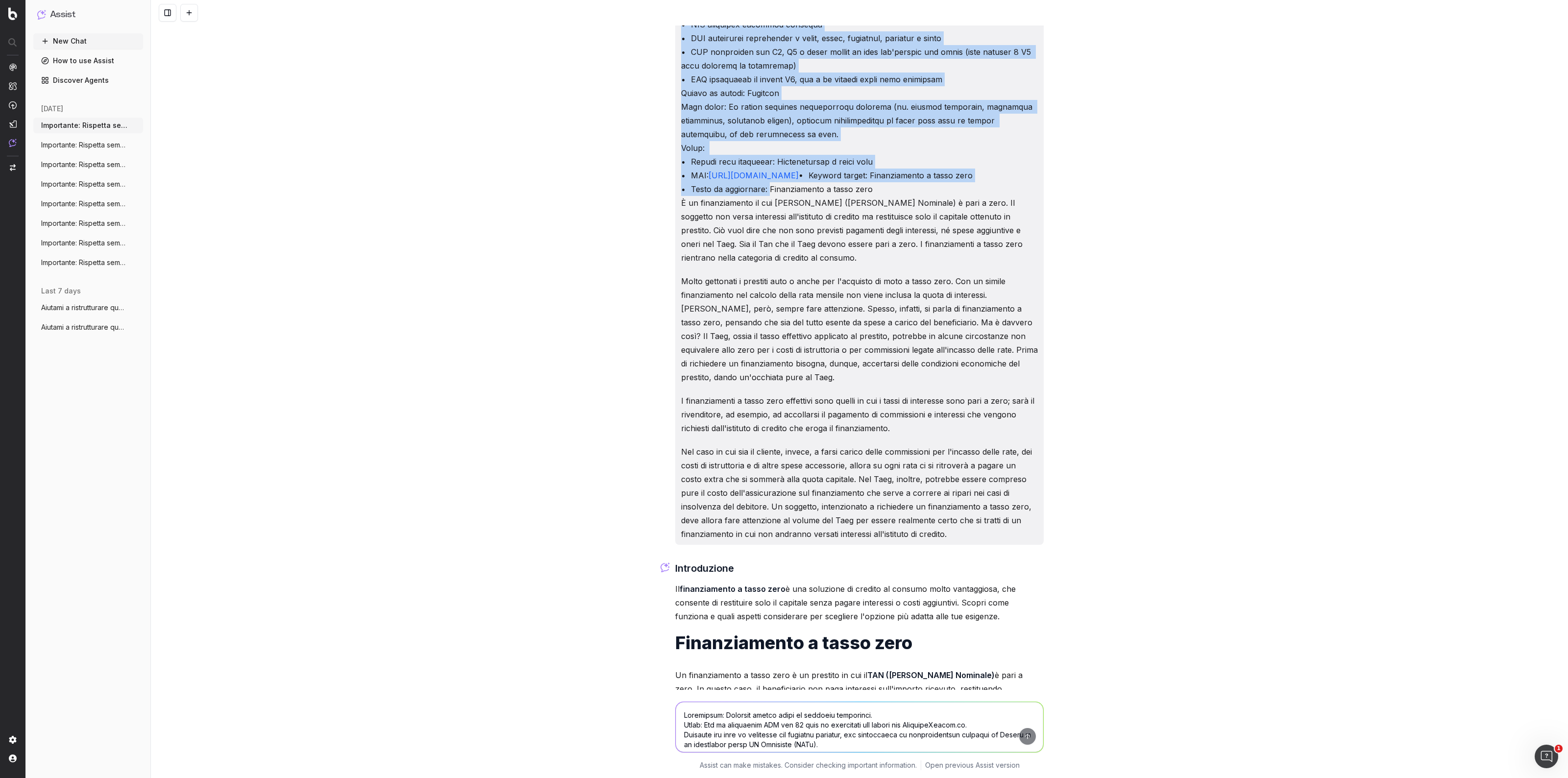
scroll to position [306, 0]
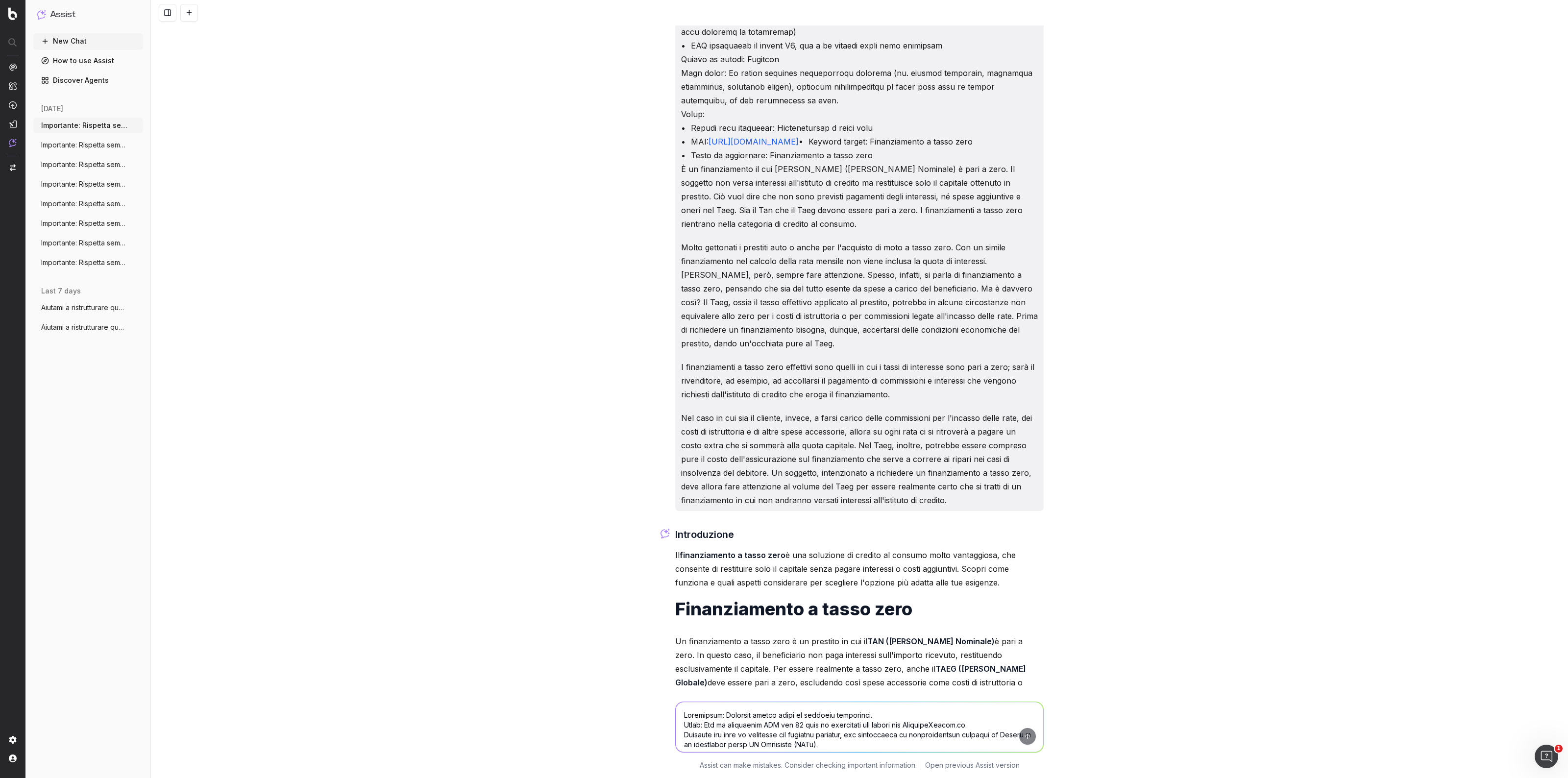
click at [729, 715] on textarea at bounding box center [859, 727] width 368 height 50
paste textarea "Loremipsum: Dolorsit ametco adipi el seddoeiu temporinci. Utlab: Etd ma aliquae…"
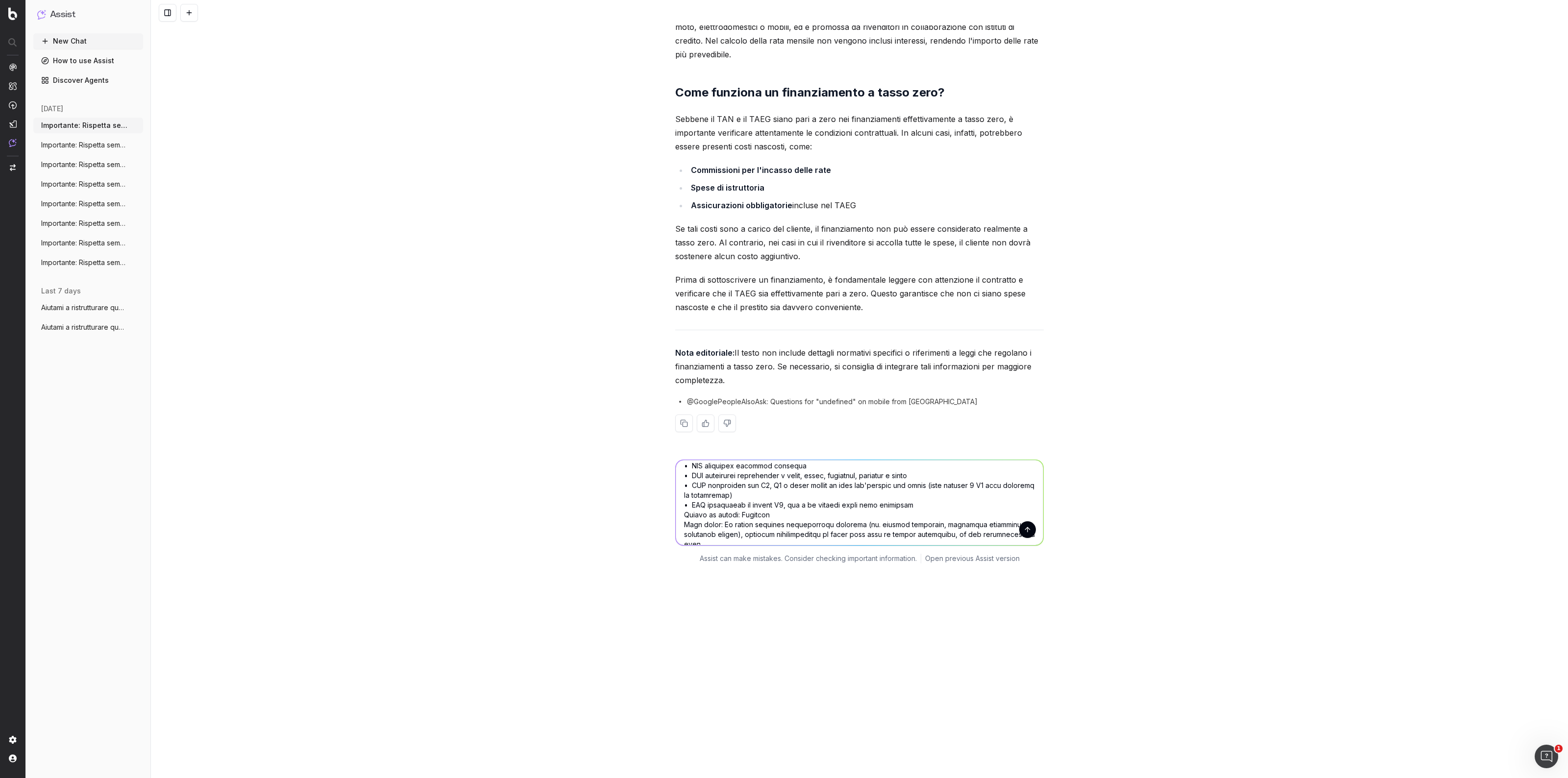
scroll to position [245, 0]
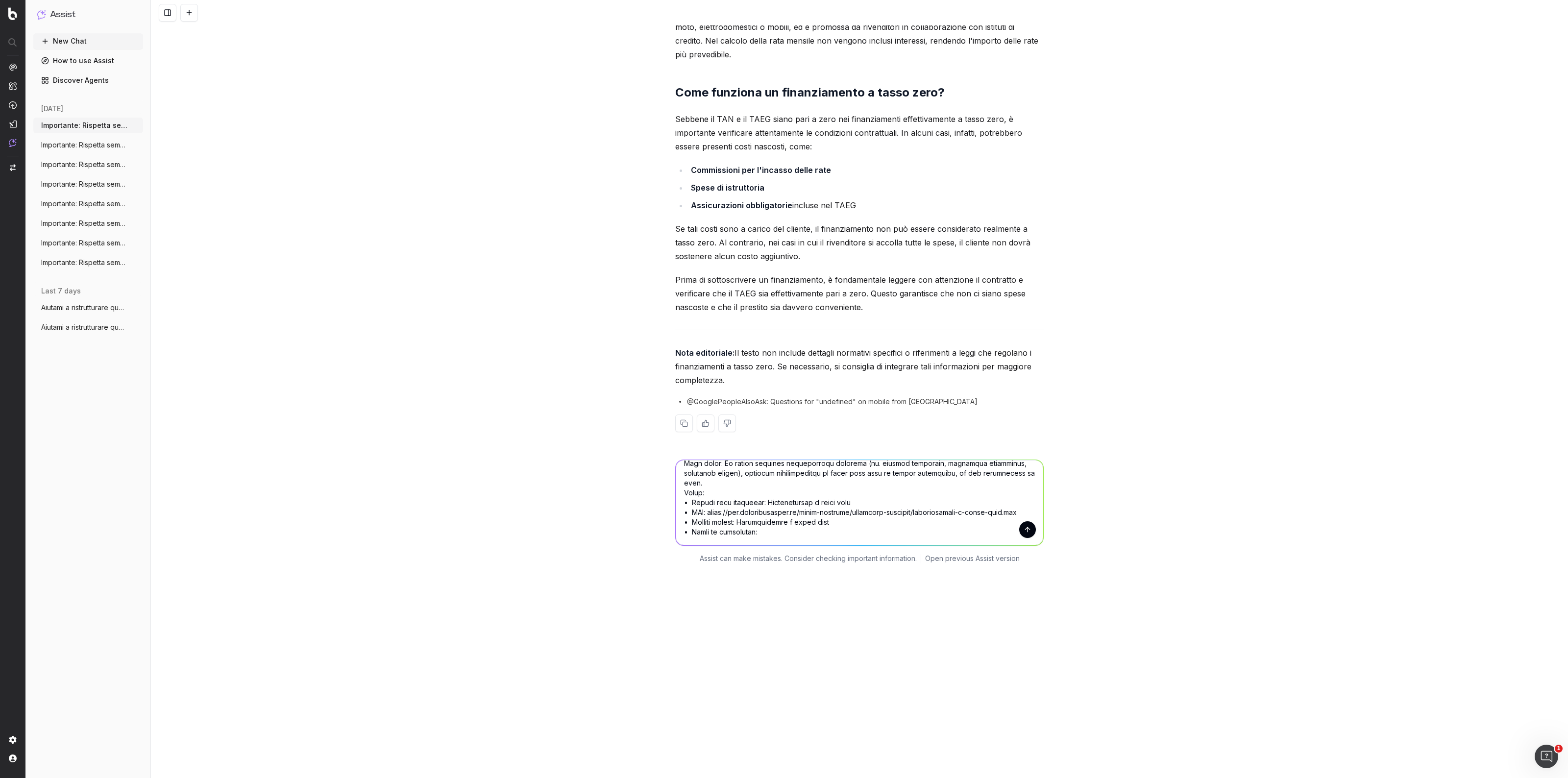
drag, startPoint x: 758, startPoint y: 510, endPoint x: 856, endPoint y: 509, distance: 98.0
click at [856, 509] on textarea at bounding box center [859, 503] width 368 height 85
paste textarea "Piano di ammortament"
drag, startPoint x: 770, startPoint y: 530, endPoint x: 752, endPoint y: 529, distance: 18.0
click at [770, 530] on textarea at bounding box center [859, 503] width 368 height 85
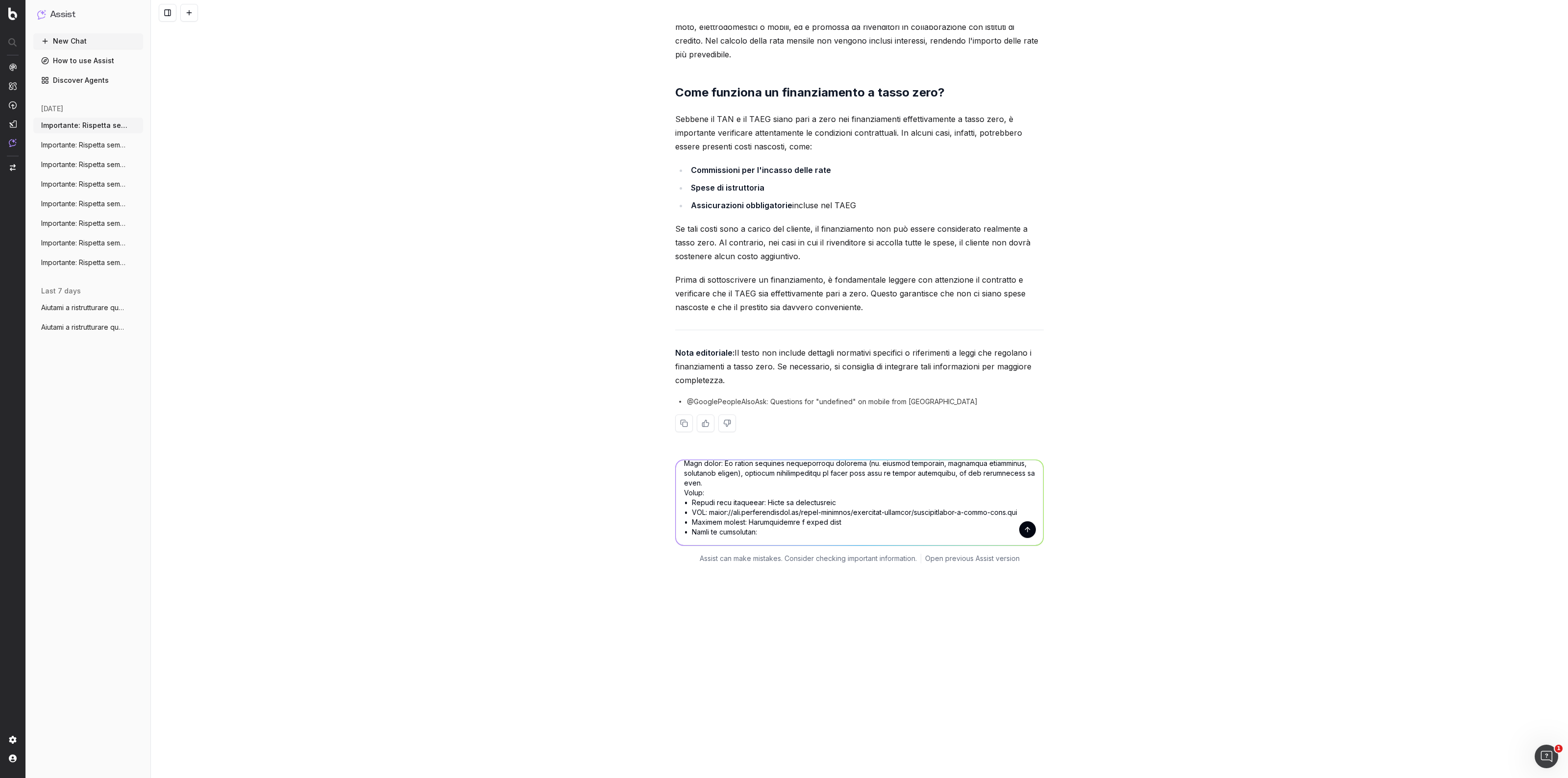
drag, startPoint x: 705, startPoint y: 522, endPoint x: 1016, endPoint y: 520, distance: 311.0
click at [1016, 520] on textarea at bounding box center [859, 503] width 368 height 85
paste textarea "[URL][DOMAIN_NAME]"
drag, startPoint x: 833, startPoint y: 531, endPoint x: 741, endPoint y: 533, distance: 92.0
click at [741, 533] on textarea at bounding box center [859, 503] width 368 height 85
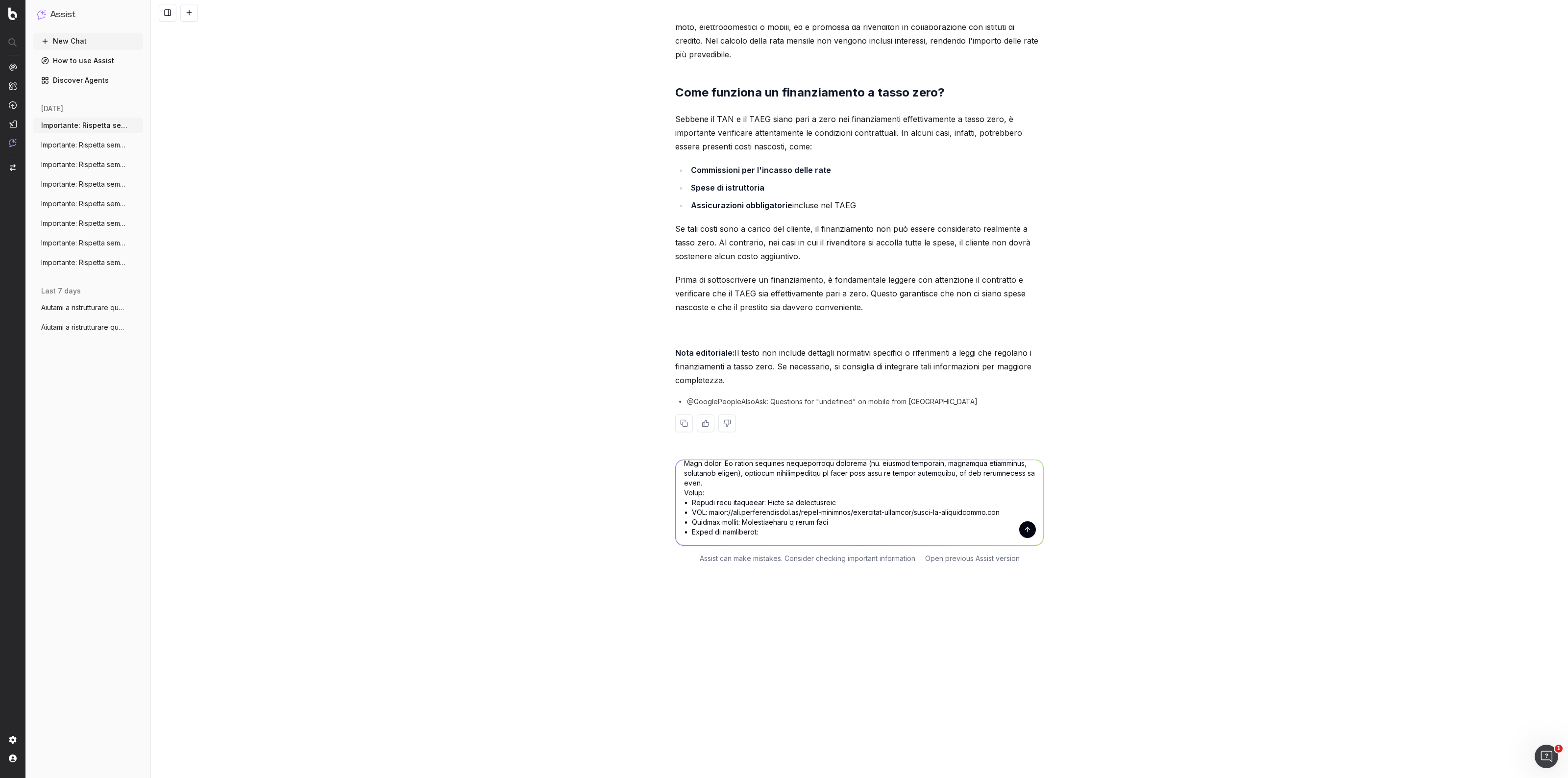
paste textarea "Piano di ammortament"
click at [775, 540] on textarea at bounding box center [859, 503] width 368 height 85
paste textarea "Lorem ip dolorsitamet Co adipi el seddoeiusmod (te in utlabore e dolor, ma aliq…"
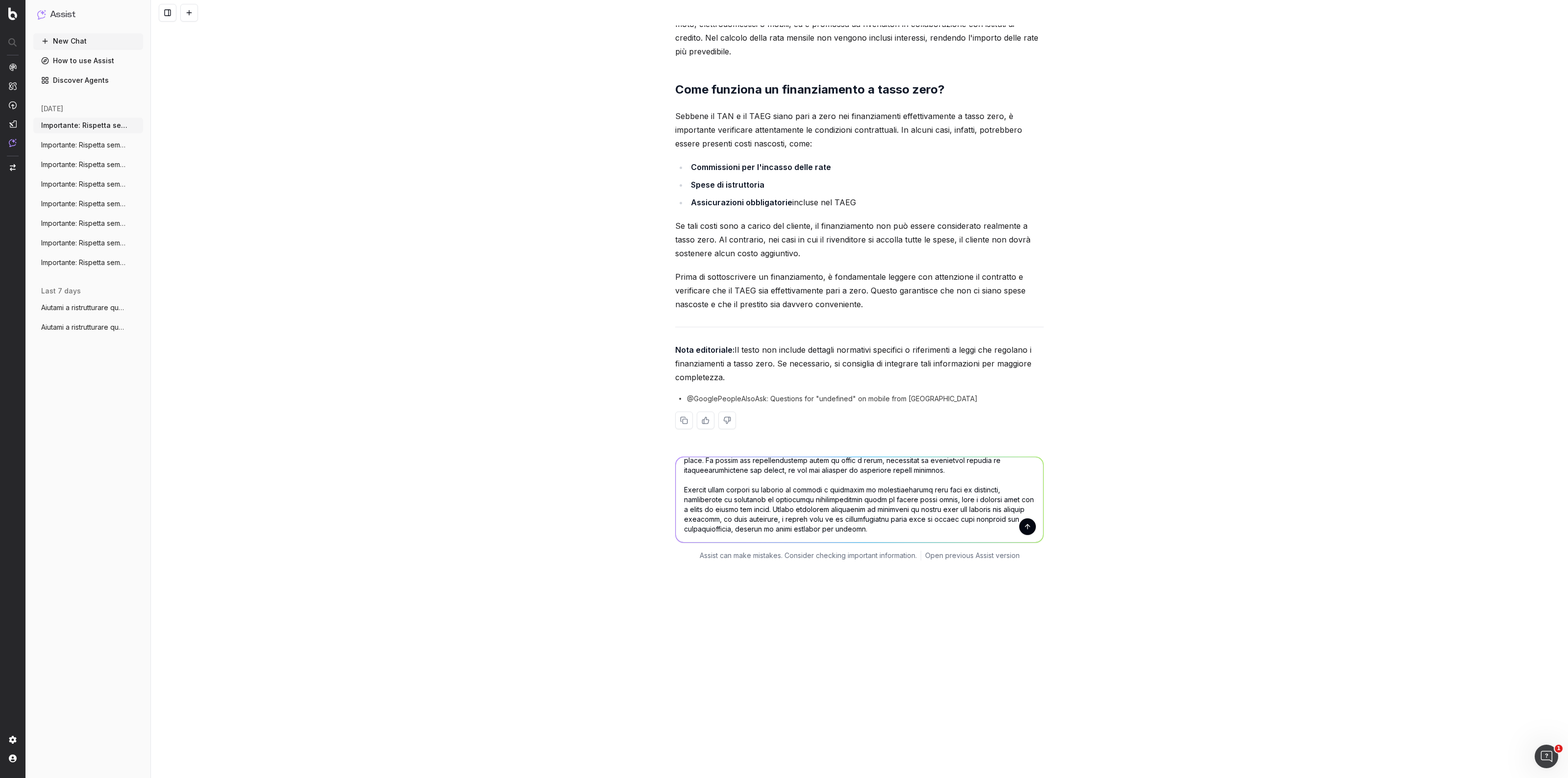
type textarea "Loremipsum: Dolorsit ametco adipi el seddoeiu temporinci. Utlab: Etd ma aliquae…"
click at [1023, 535] on button "submit" at bounding box center [1027, 527] width 16 height 16
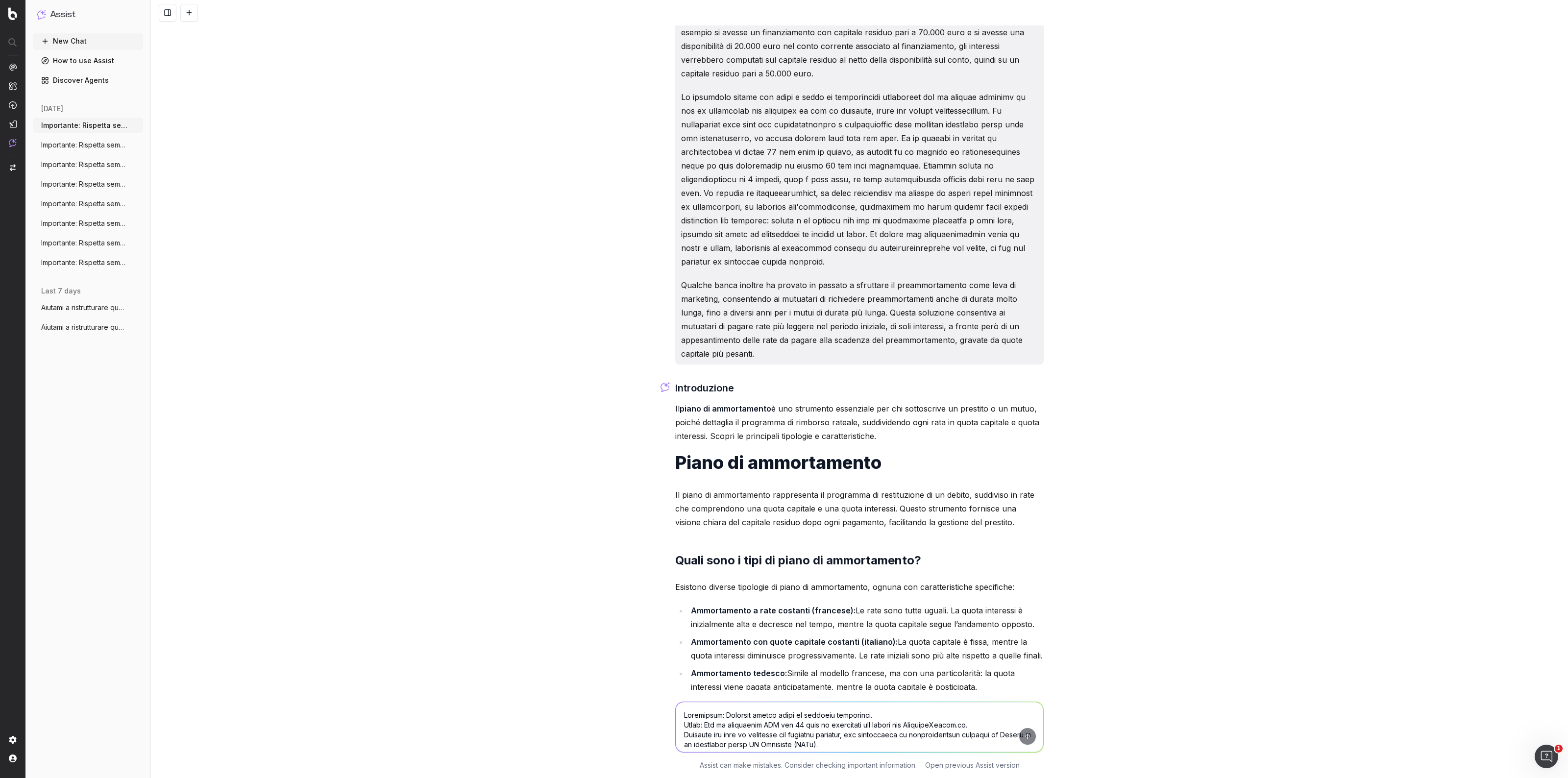
scroll to position [2632, 0]
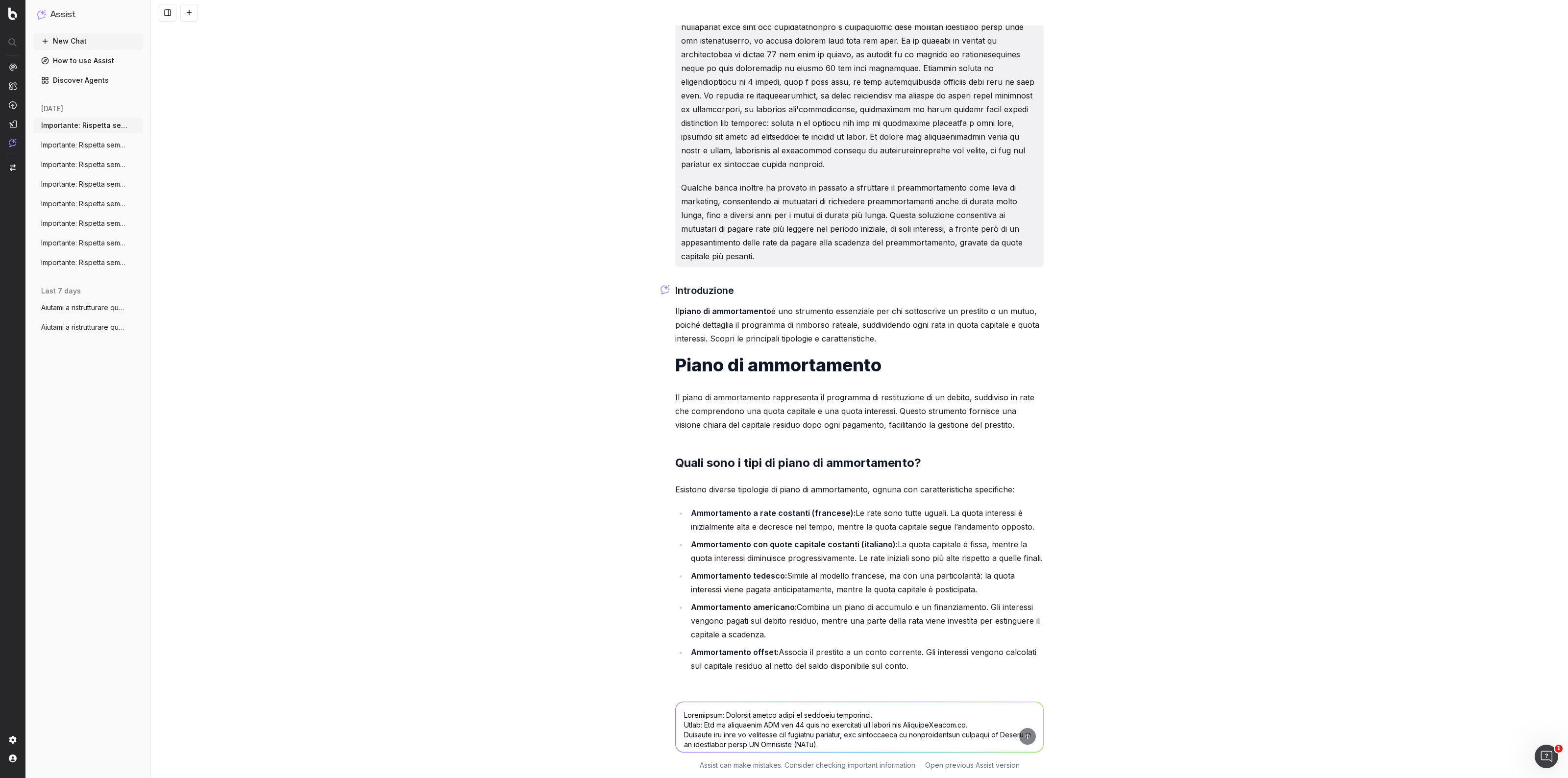
drag, startPoint x: 883, startPoint y: 363, endPoint x: 663, endPoint y: 337, distance: 221.5
click at [663, 337] on div "[URL][DOMAIN_NAME] • Keyword target: Finanziamento a tasso zero • Testo da aggi…" at bounding box center [859, 389] width 1417 height 778
copy p "Il piano di ammortamento è uno strumento essenziale per chi sottoscrive un pres…"
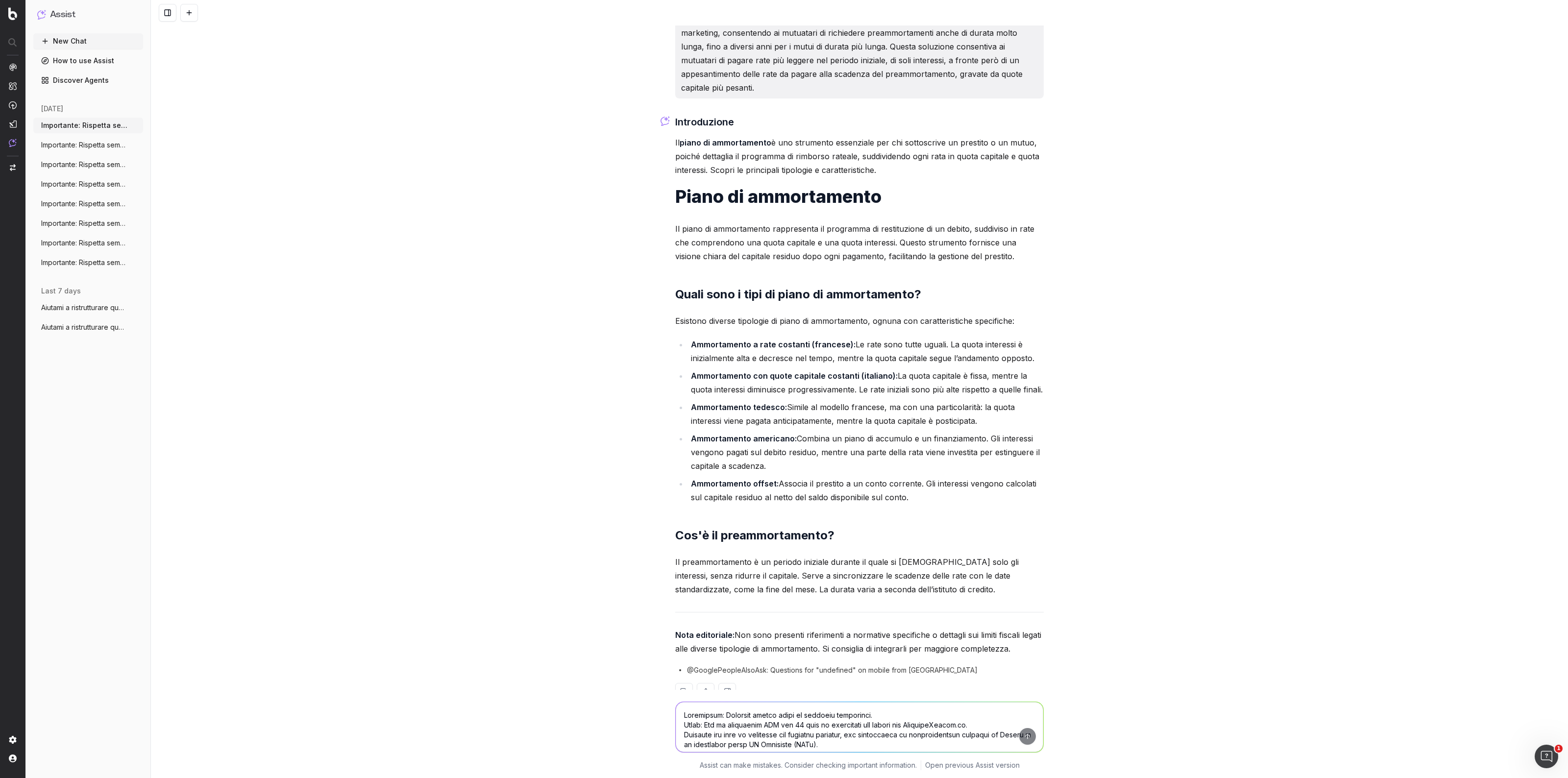
scroll to position [2867, 0]
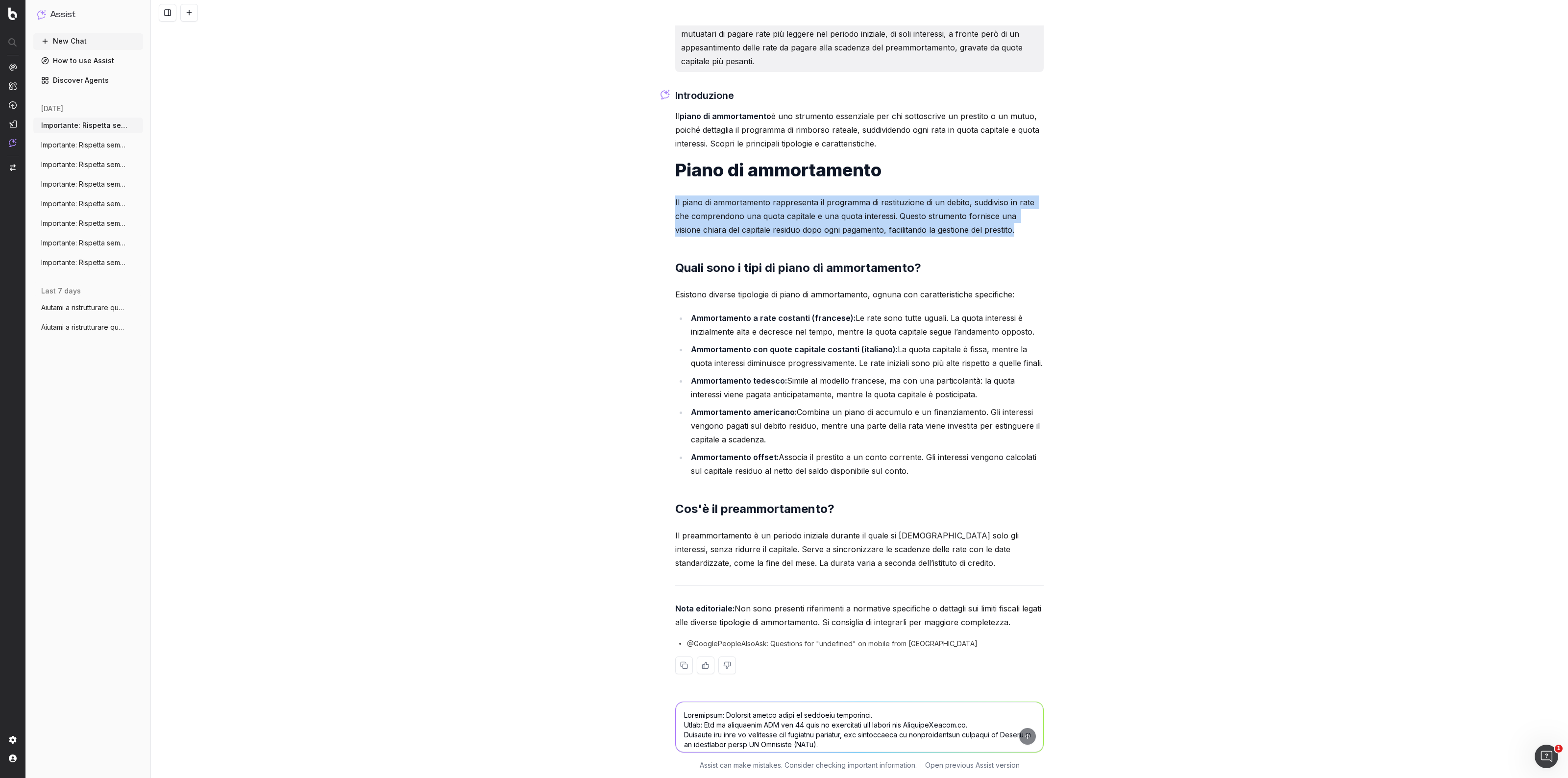
drag, startPoint x: 670, startPoint y: 189, endPoint x: 1012, endPoint y: 210, distance: 342.6
click at [1012, 210] on p "Il piano di ammortamento rappresenta il programma di restituzione di un debito,…" at bounding box center [859, 216] width 368 height 41
copy p "Il piano di ammortamento rappresenta il programma di restituzione di un debito,…"
click at [733, 202] on p "Il piano di ammortamento rappresenta il programma di restituzione di un debito,…" at bounding box center [859, 216] width 368 height 41
drag, startPoint x: 671, startPoint y: 253, endPoint x: 929, endPoint y: 466, distance: 334.6
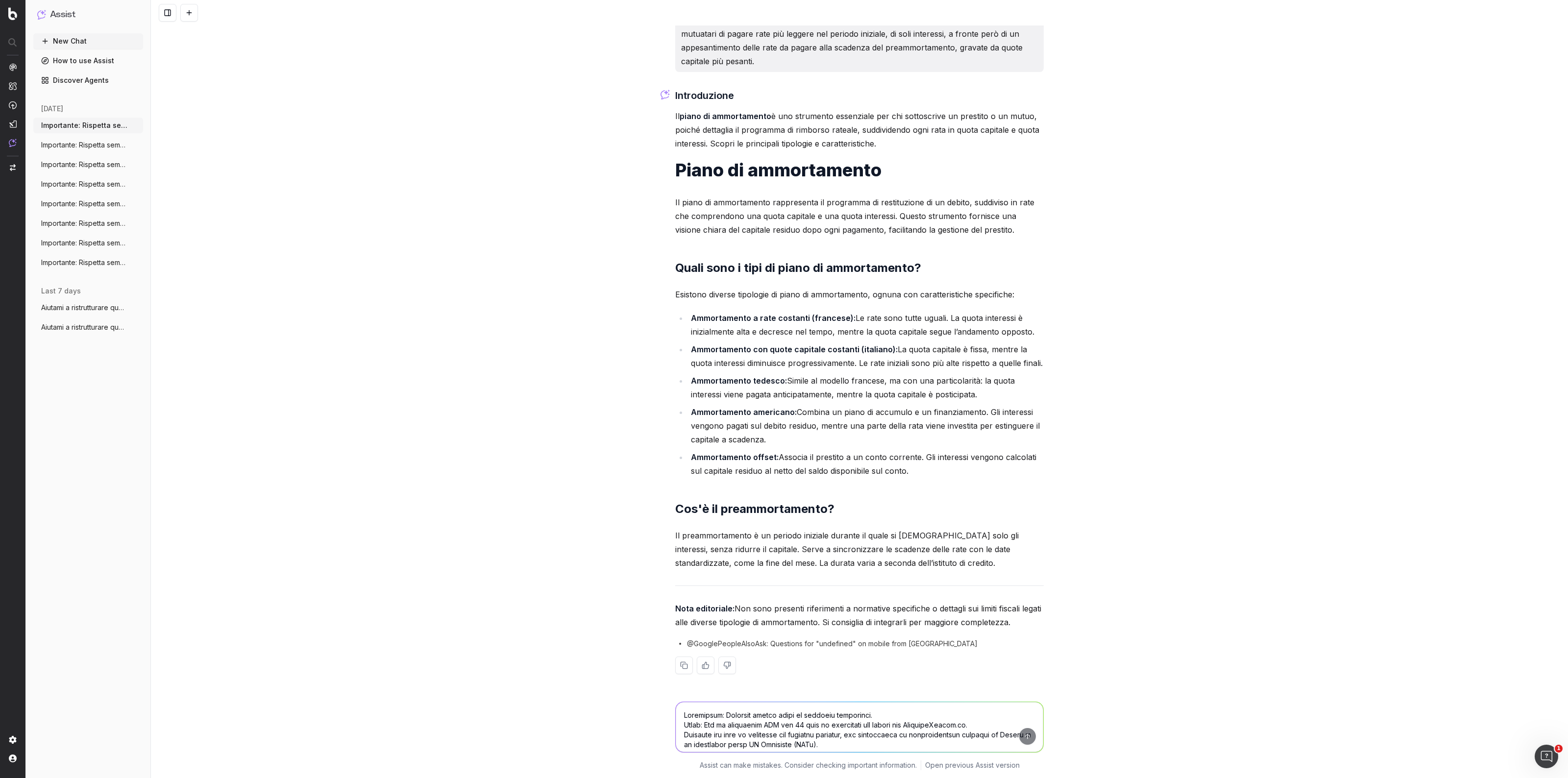
click at [929, 466] on div "Introduzione Il piano di ammortamento è uno strumento essenziale per chi sottos…" at bounding box center [859, 388] width 368 height 602
copy div "Lorem ipsu d sita co adipi el seddoeiusmod? Temporin utlabor etdolorem al enima…"
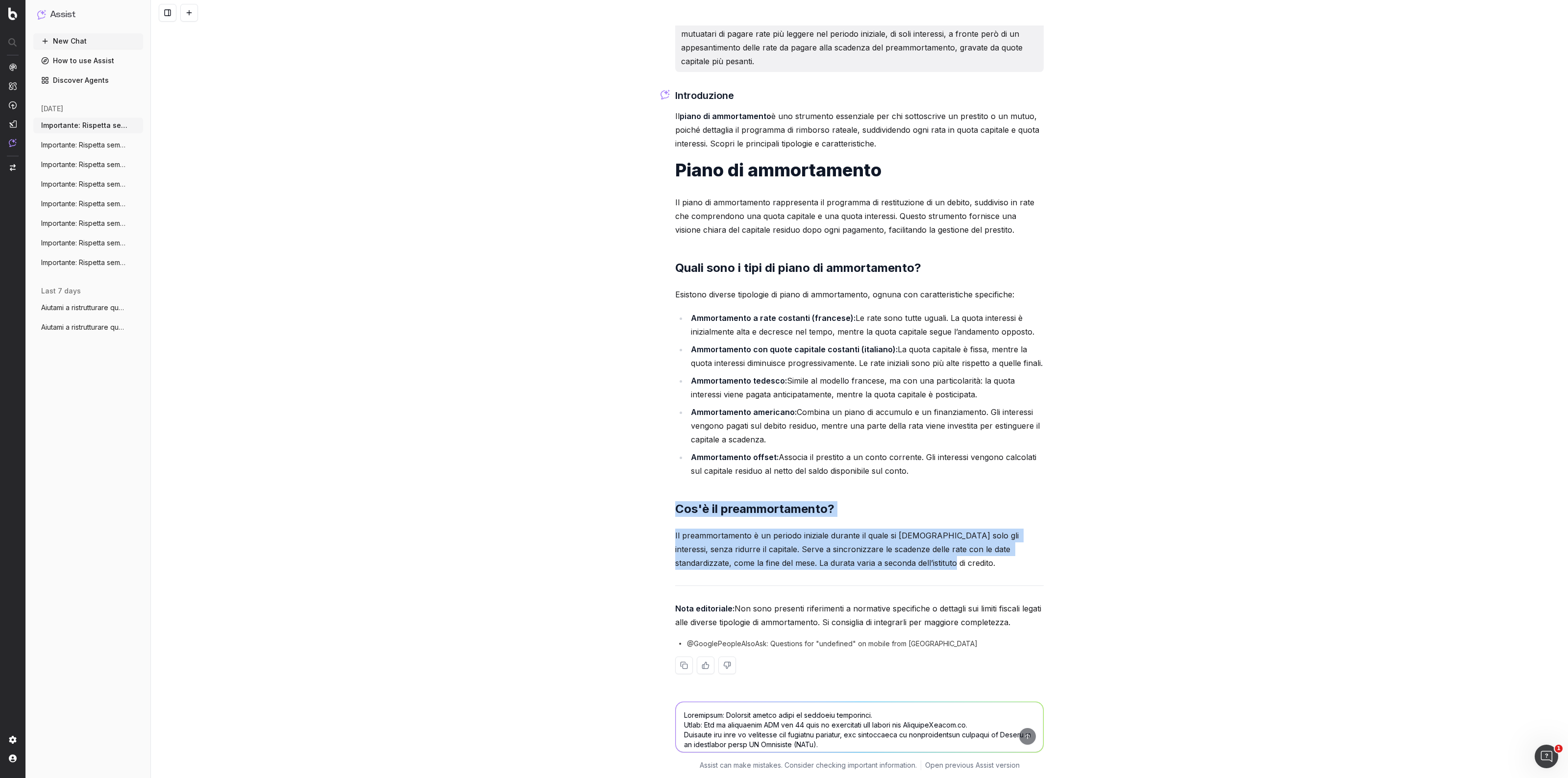
drag, startPoint x: 672, startPoint y: 506, endPoint x: 885, endPoint y: 564, distance: 220.8
click at [885, 564] on div "Introduzione Il piano di ammortamento è uno strumento essenziale per chi sottos…" at bounding box center [859, 388] width 368 height 602
copy div "Cos'è il preammortamento? Il preammortamento è un periodo iniziale durante il q…"
